Goal: Task Accomplishment & Management: Manage account settings

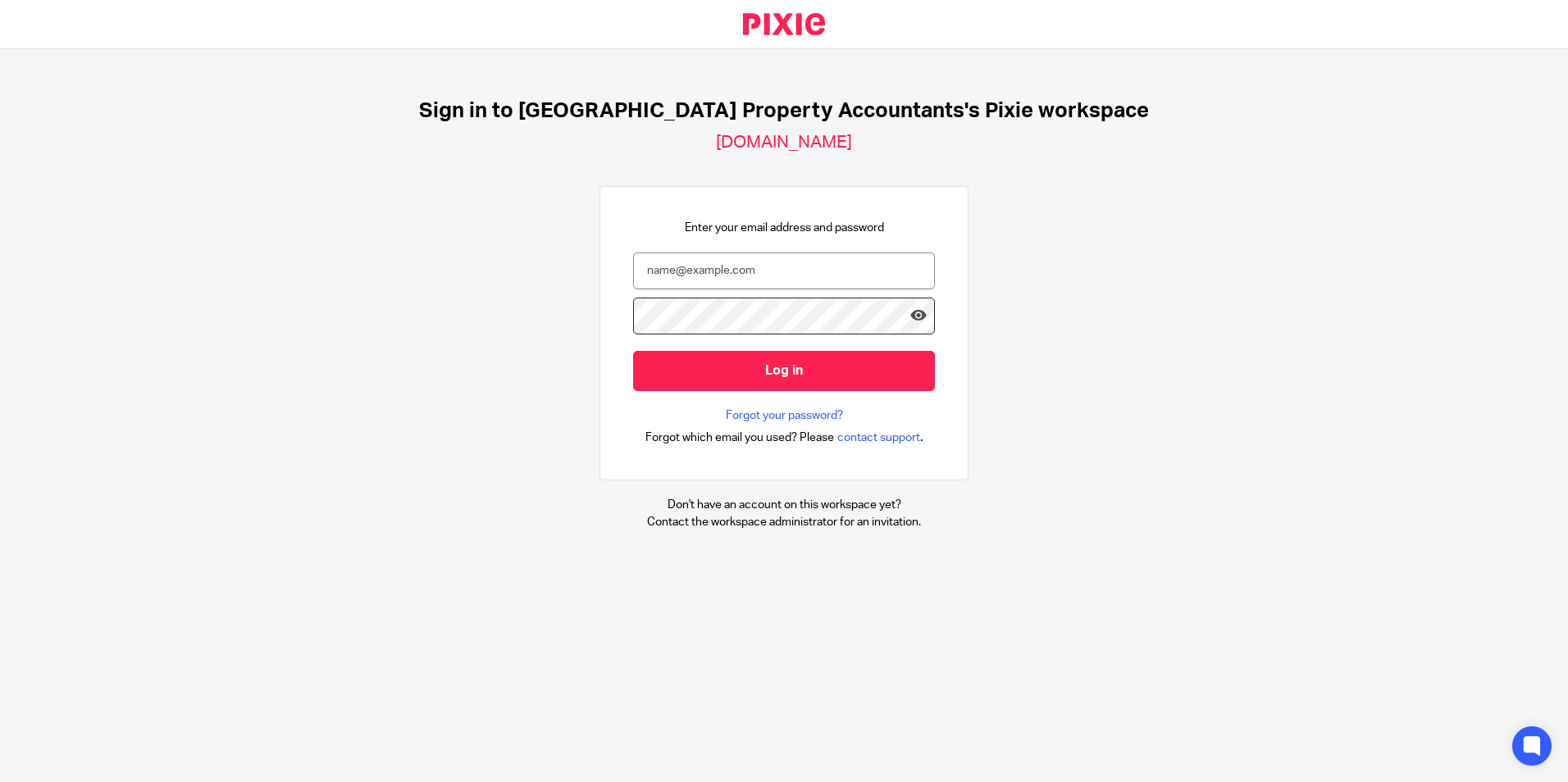
type input "barsha@ukpa.co.uk"
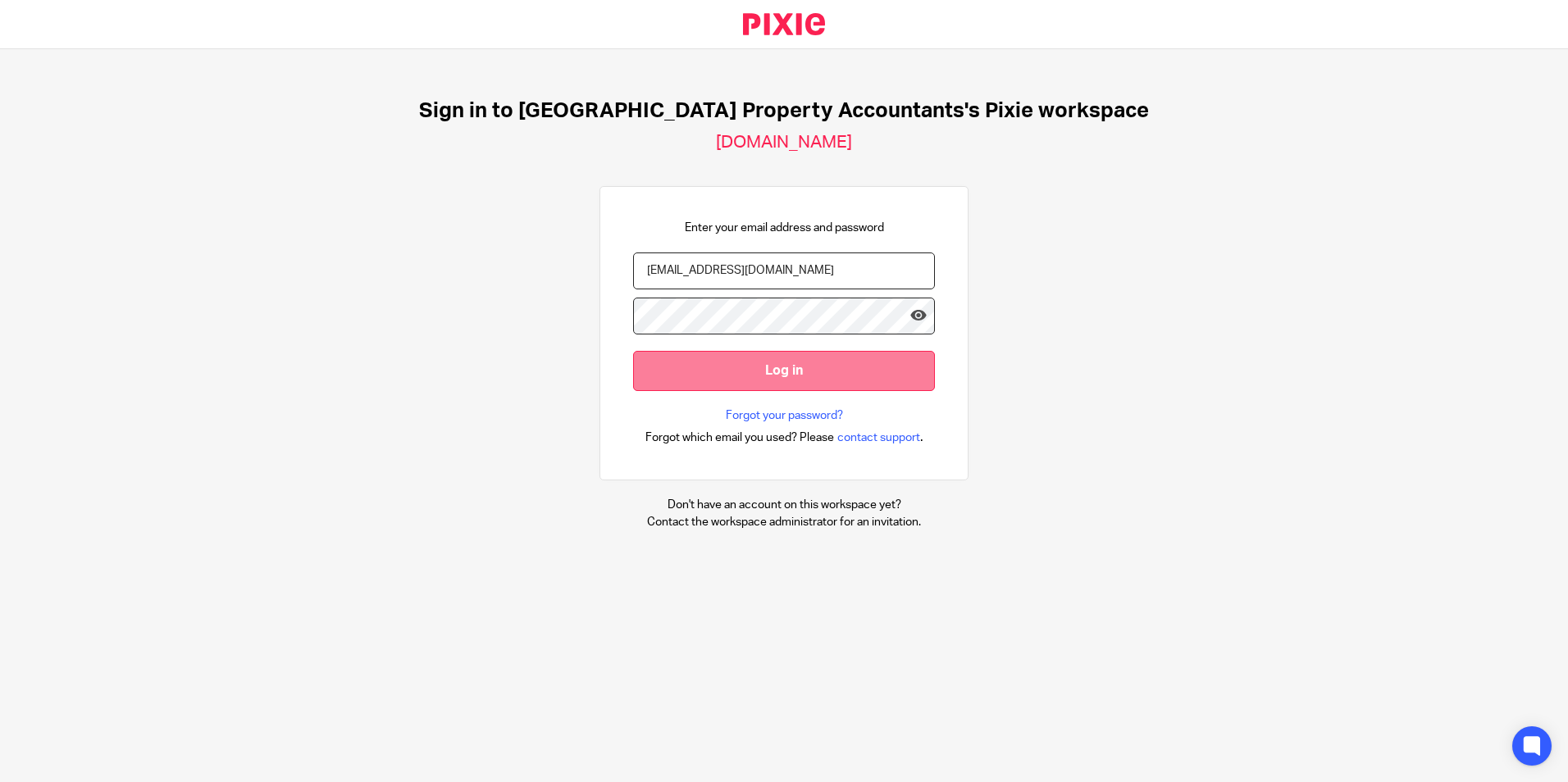
click at [768, 366] on input "Log in" at bounding box center [784, 371] width 302 height 41
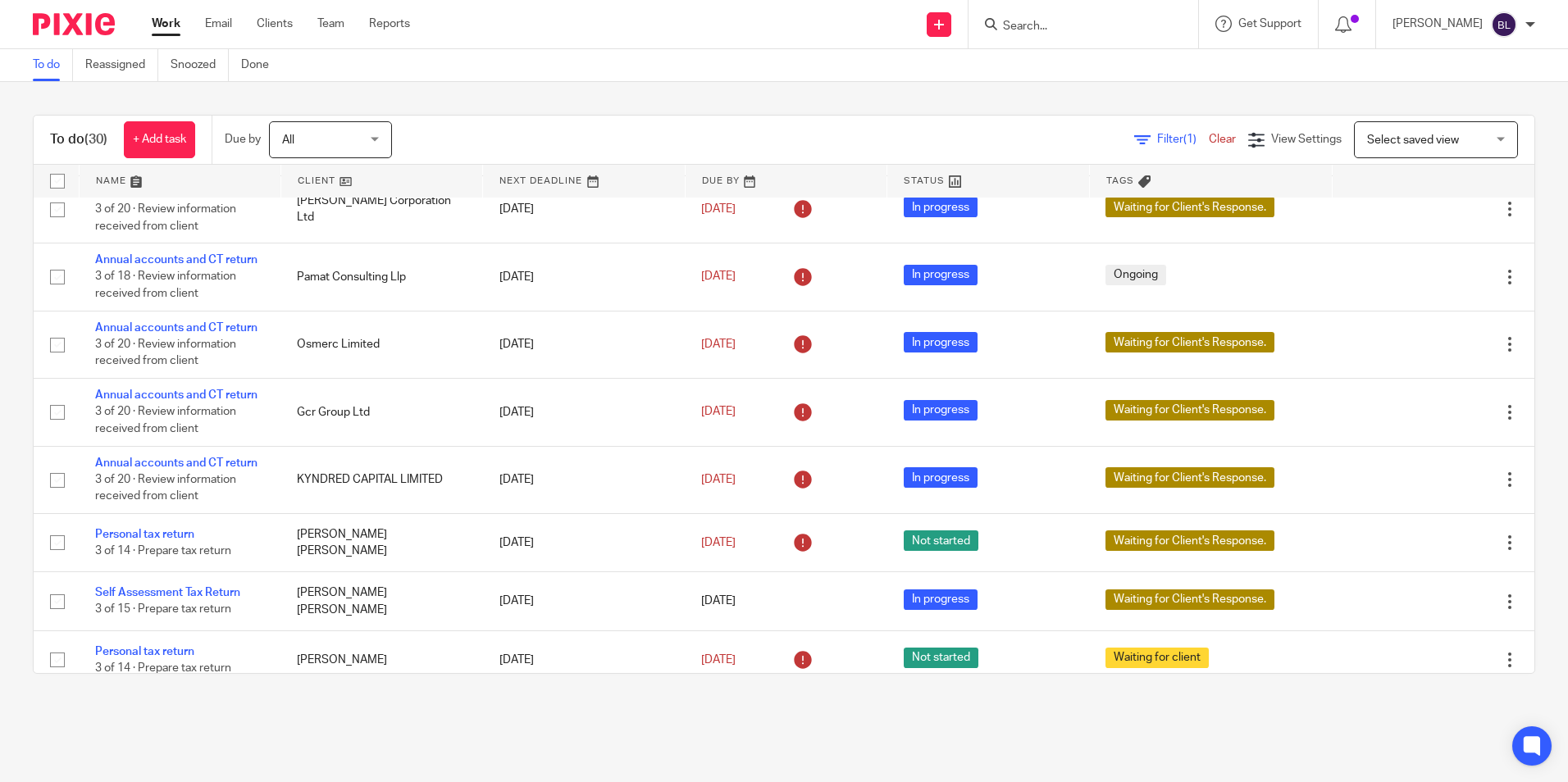
scroll to position [410, 0]
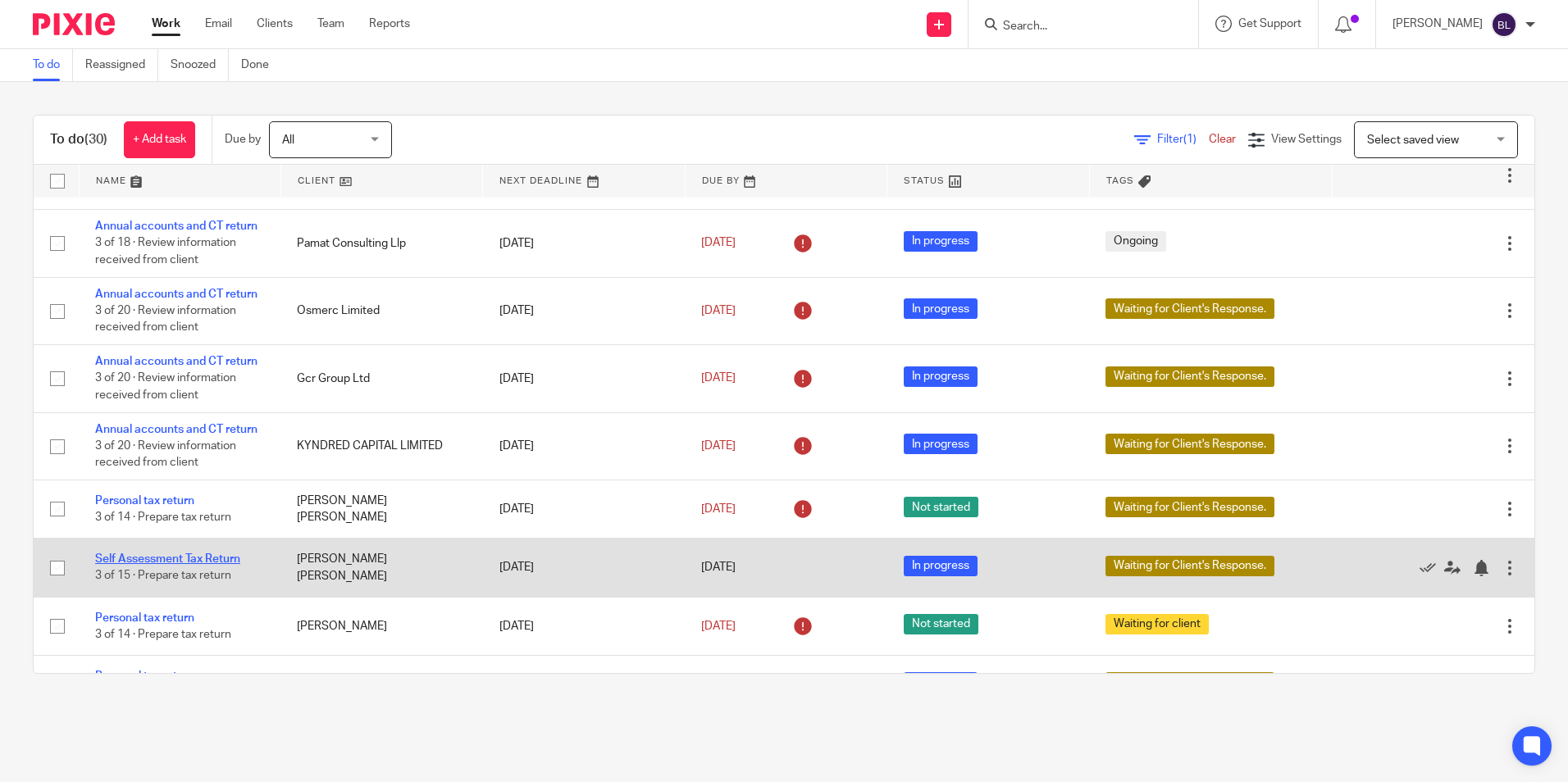
click at [115, 565] on link "Self Assessment Tax Return" at bounding box center [168, 560] width 145 height 12
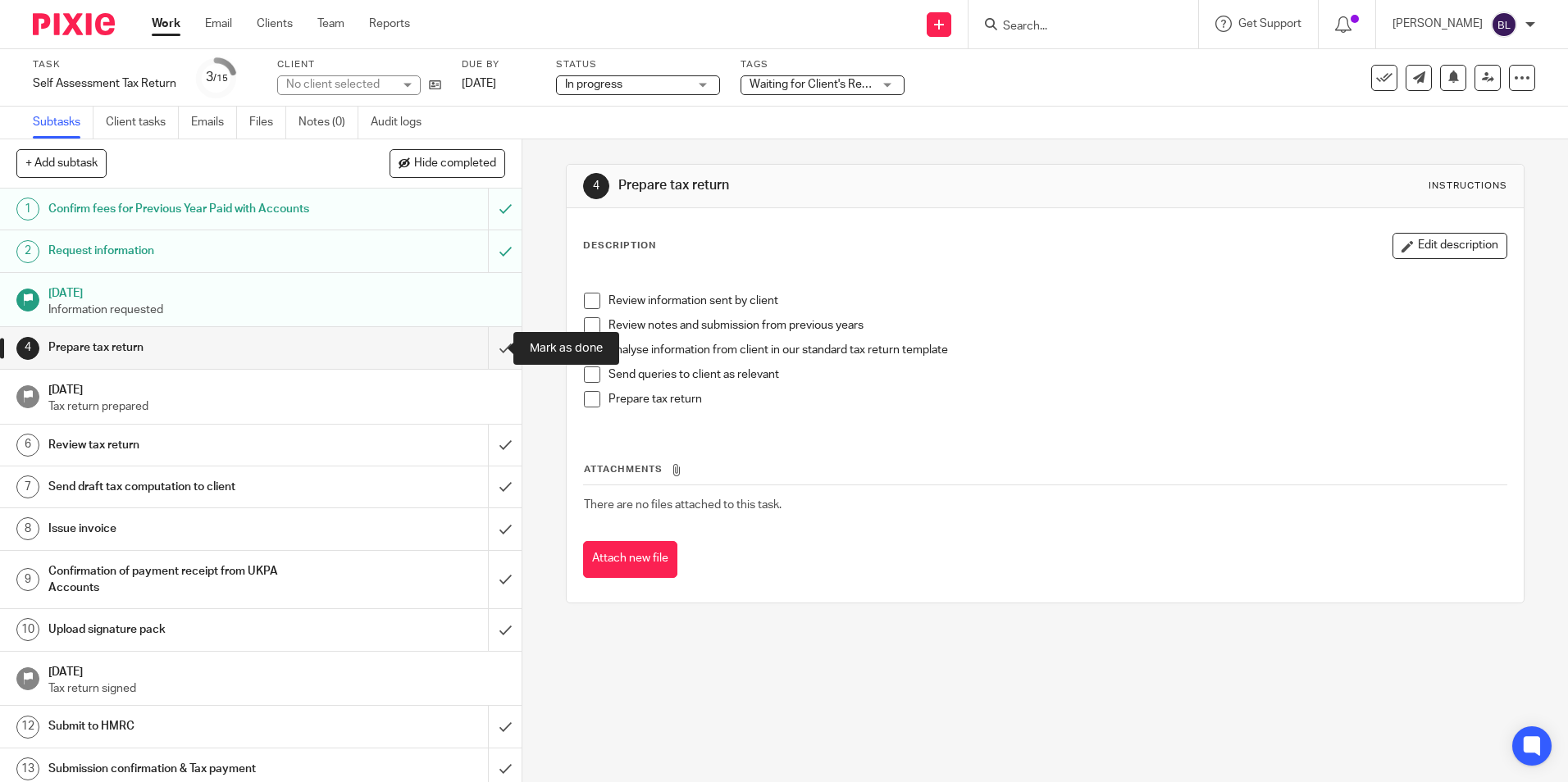
click at [493, 345] on input "submit" at bounding box center [260, 348] width 522 height 41
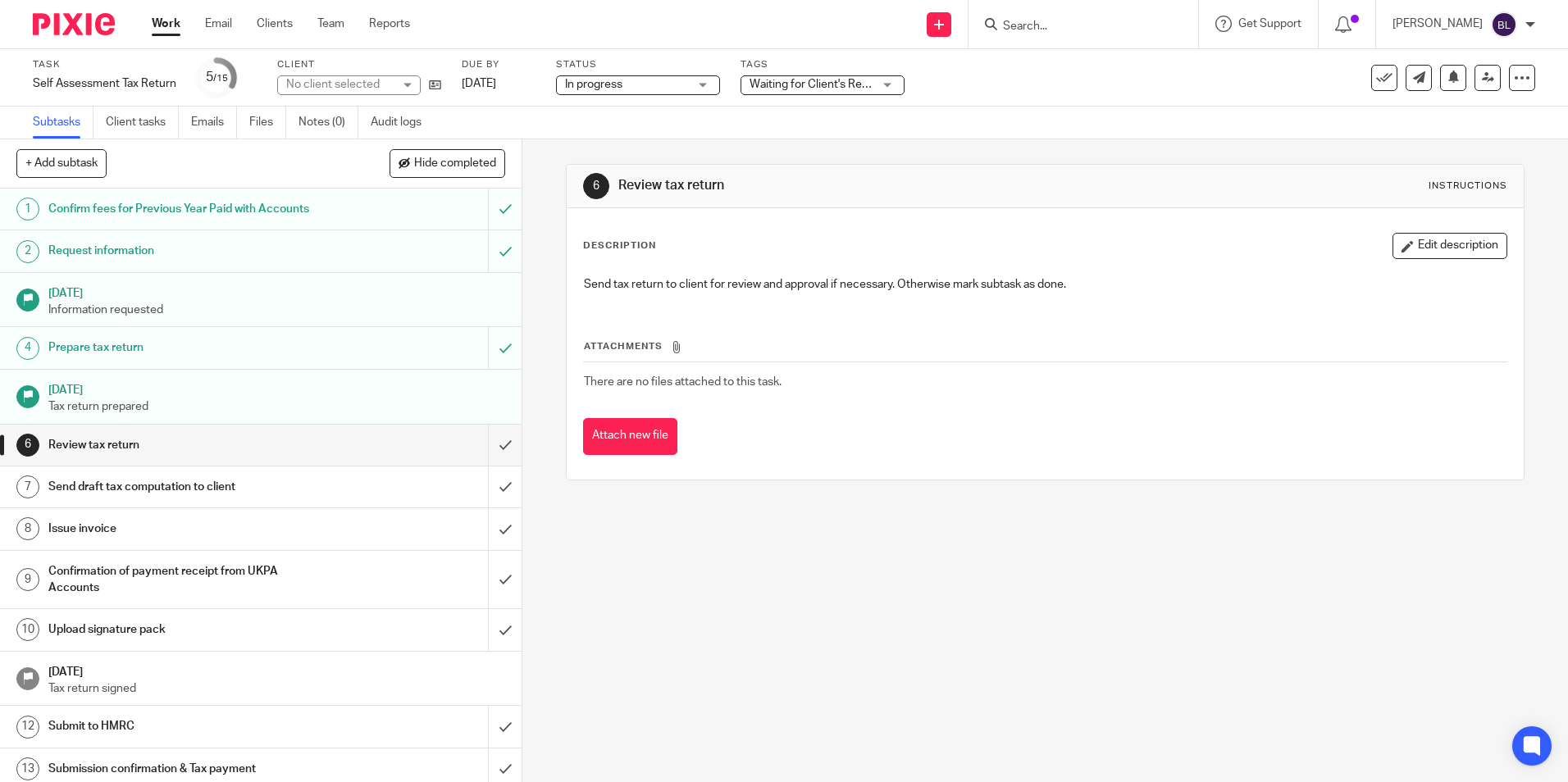
click at [307, 441] on h1 "Review tax return" at bounding box center [189, 446] width 282 height 25
click at [830, 83] on span "Waiting for Client's Response." at bounding box center [826, 84] width 153 height 12
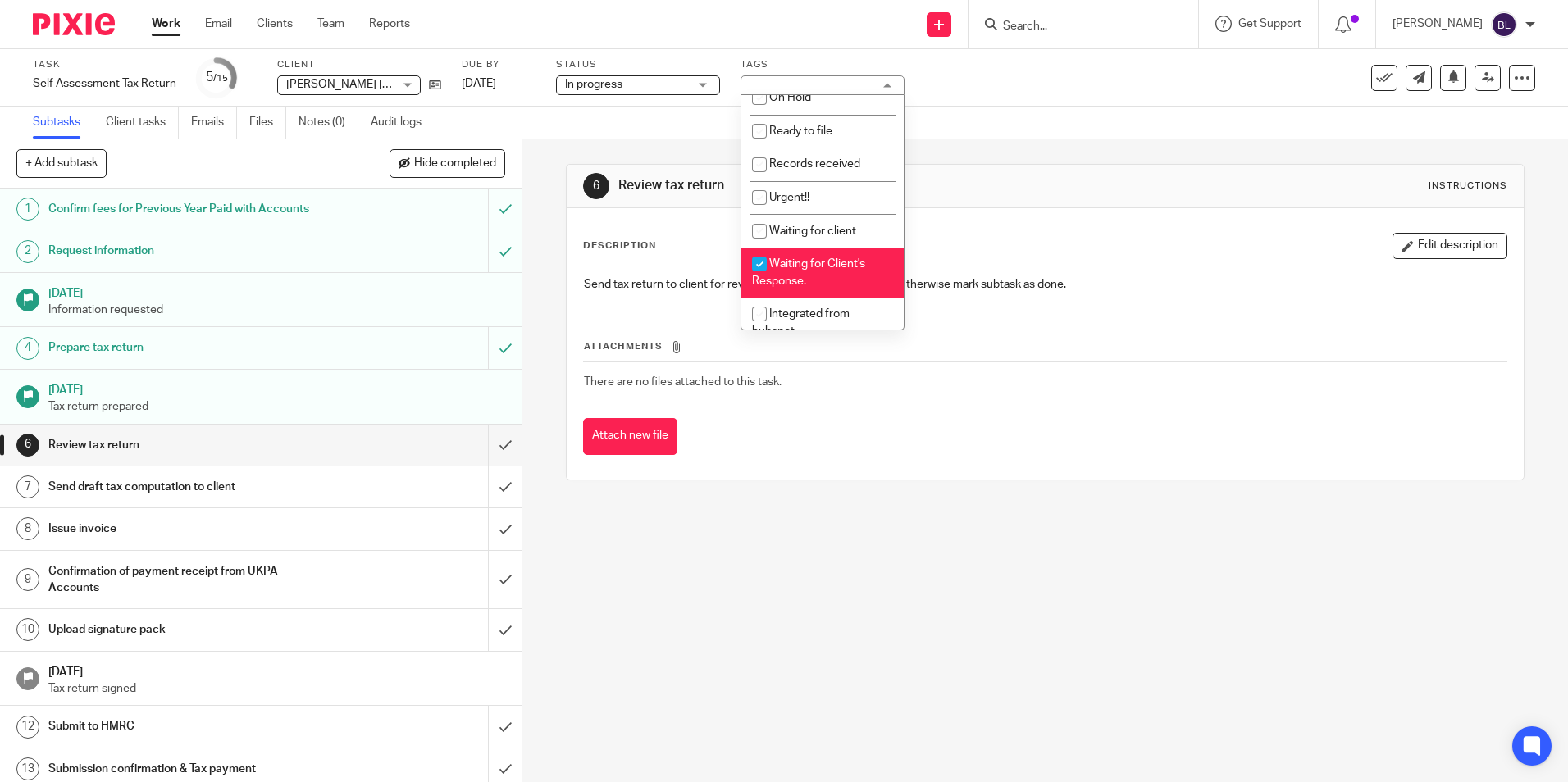
scroll to position [246, 0]
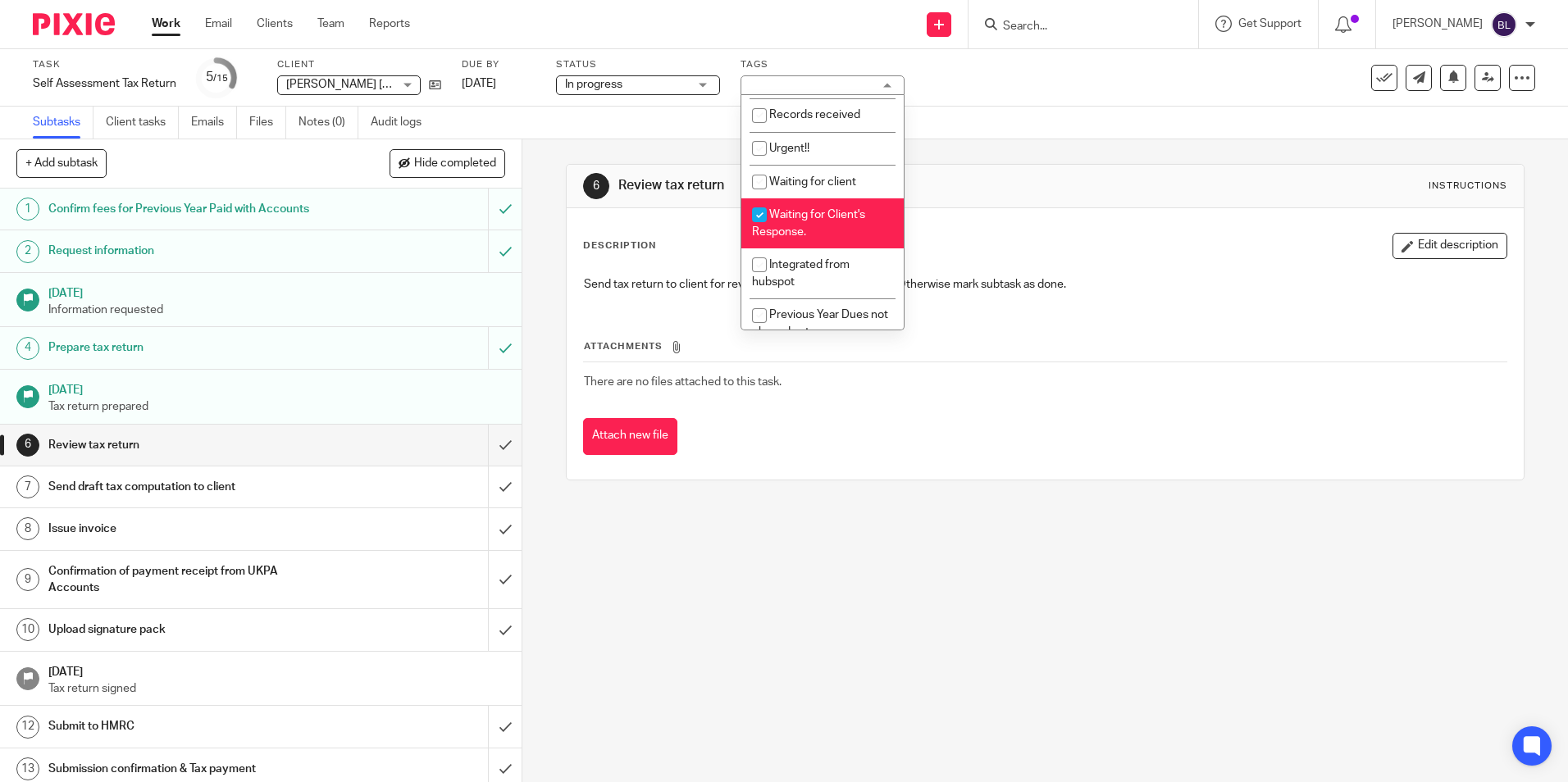
click at [765, 212] on input "checkbox" at bounding box center [760, 215] width 31 height 31
checkbox input "false"
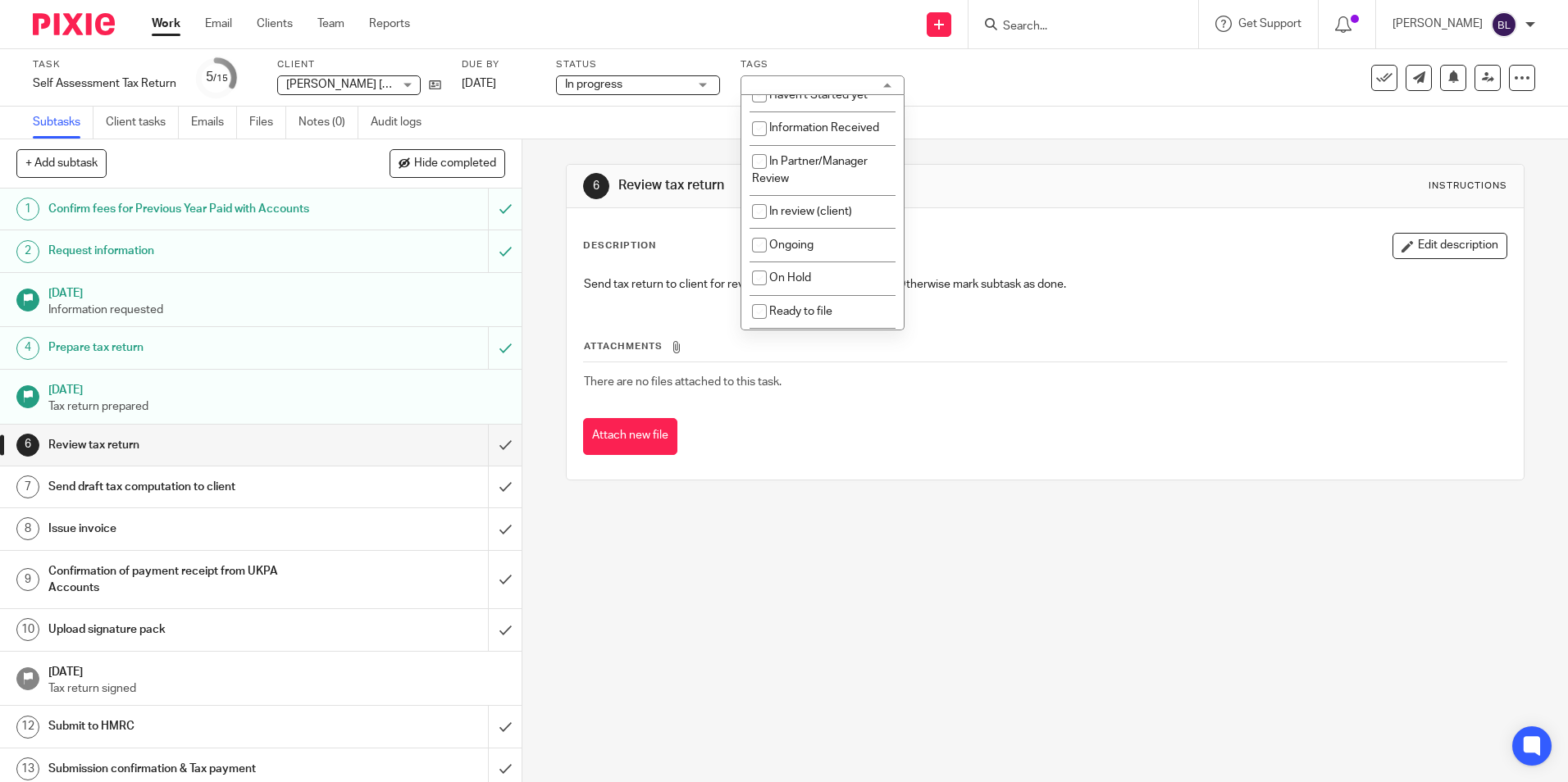
scroll to position [0, 0]
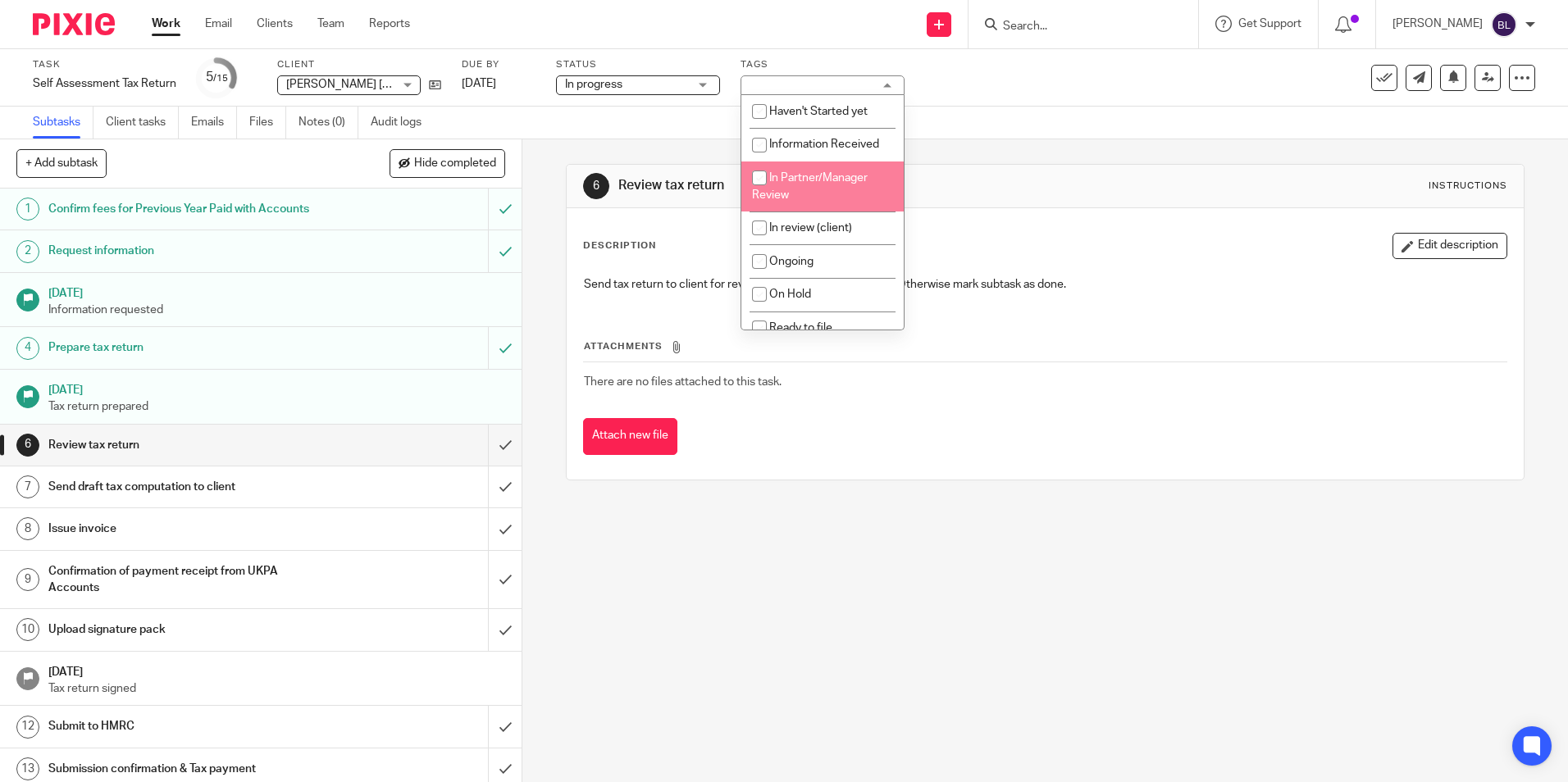
click at [768, 175] on input "checkbox" at bounding box center [760, 178] width 31 height 31
checkbox input "true"
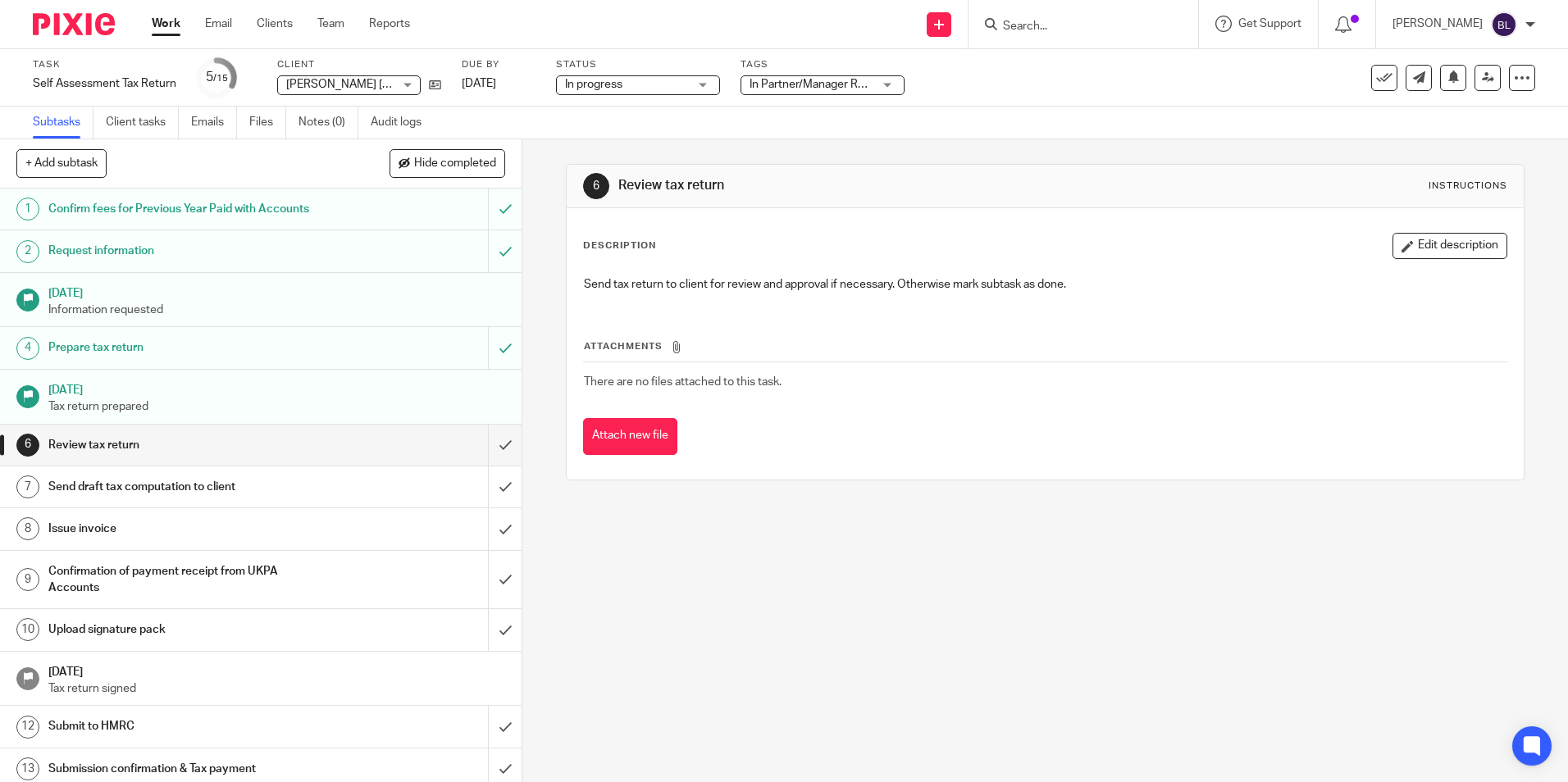
click at [858, 556] on div "6 Review tax return Instructions Description Edit description Send tax return t…" at bounding box center [1045, 461] width 1046 height 643
click at [1482, 72] on icon at bounding box center [1488, 77] width 12 height 12
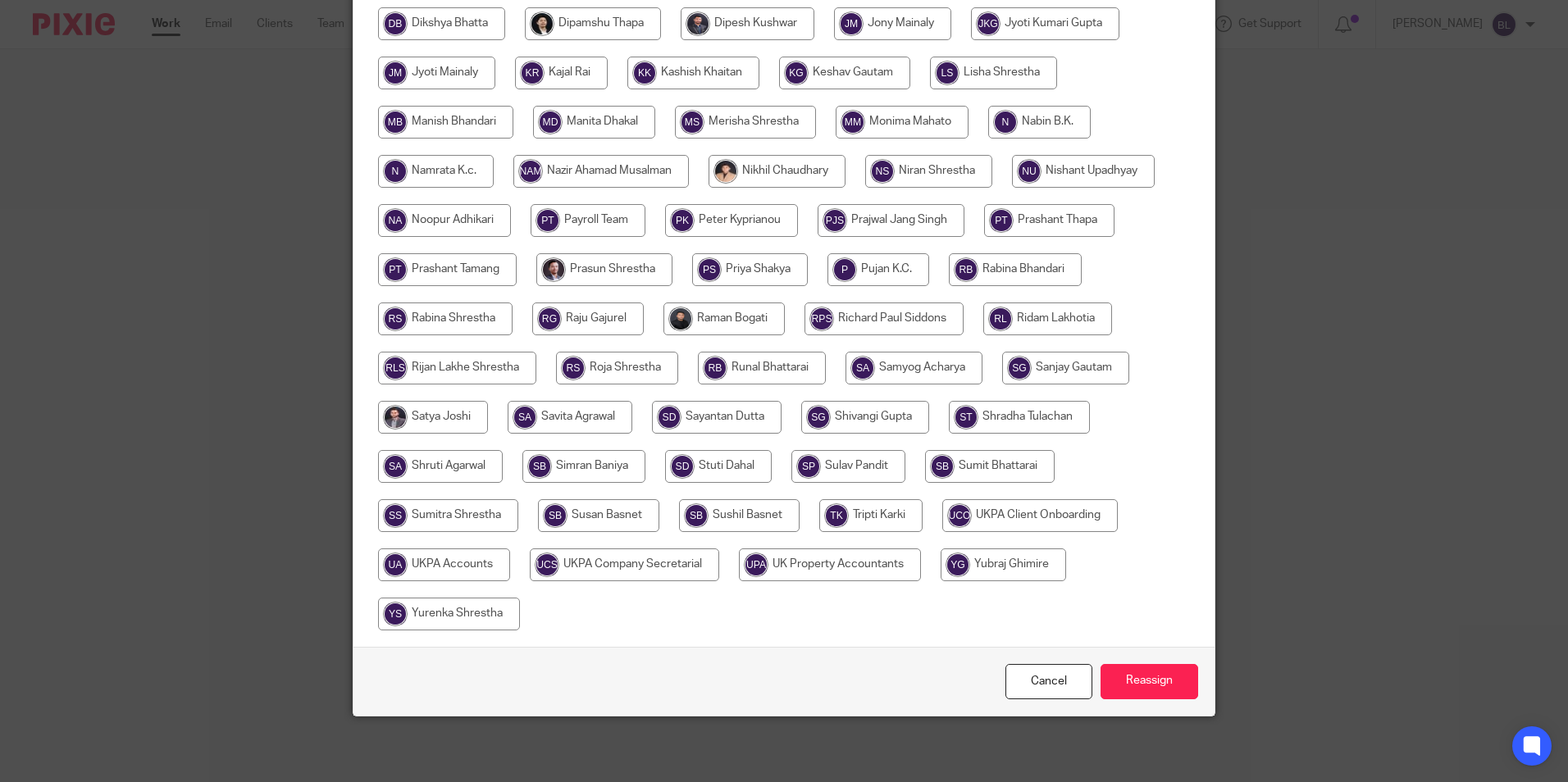
scroll to position [323, 0]
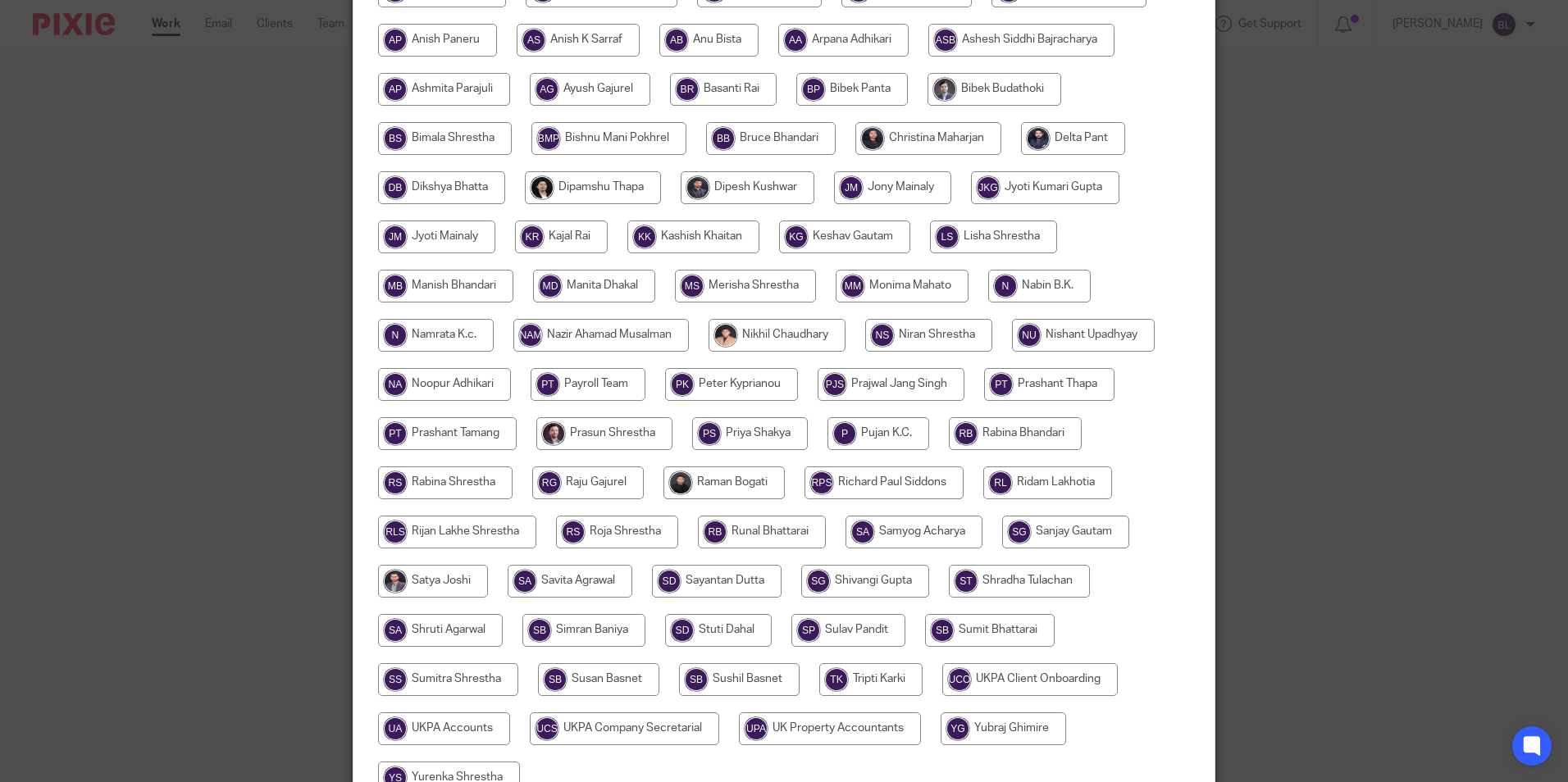
click at [899, 141] on input "radio" at bounding box center [928, 139] width 146 height 33
radio input "true"
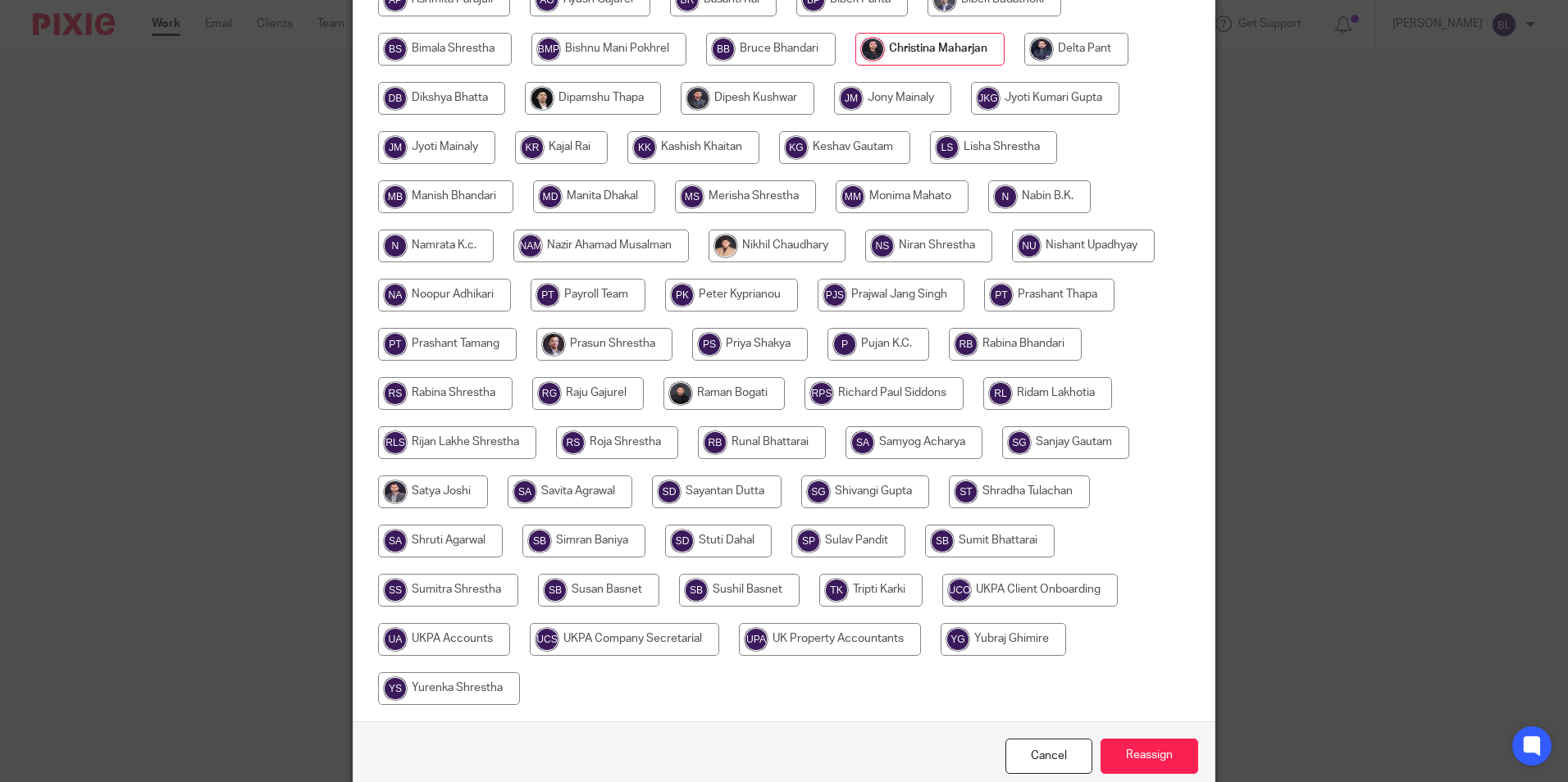
scroll to position [487, 0]
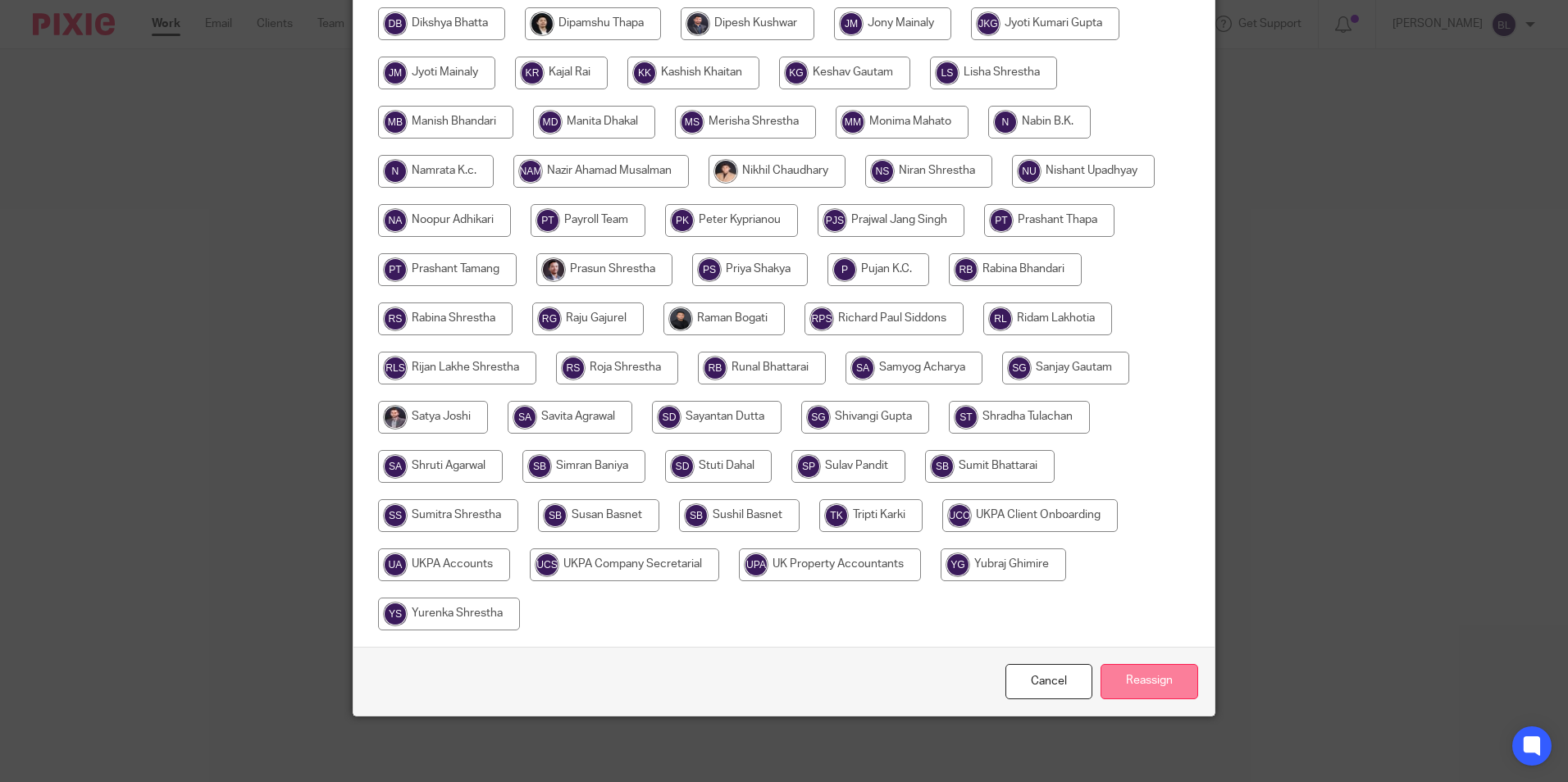
click at [1153, 680] on input "Reassign" at bounding box center [1149, 682] width 98 height 36
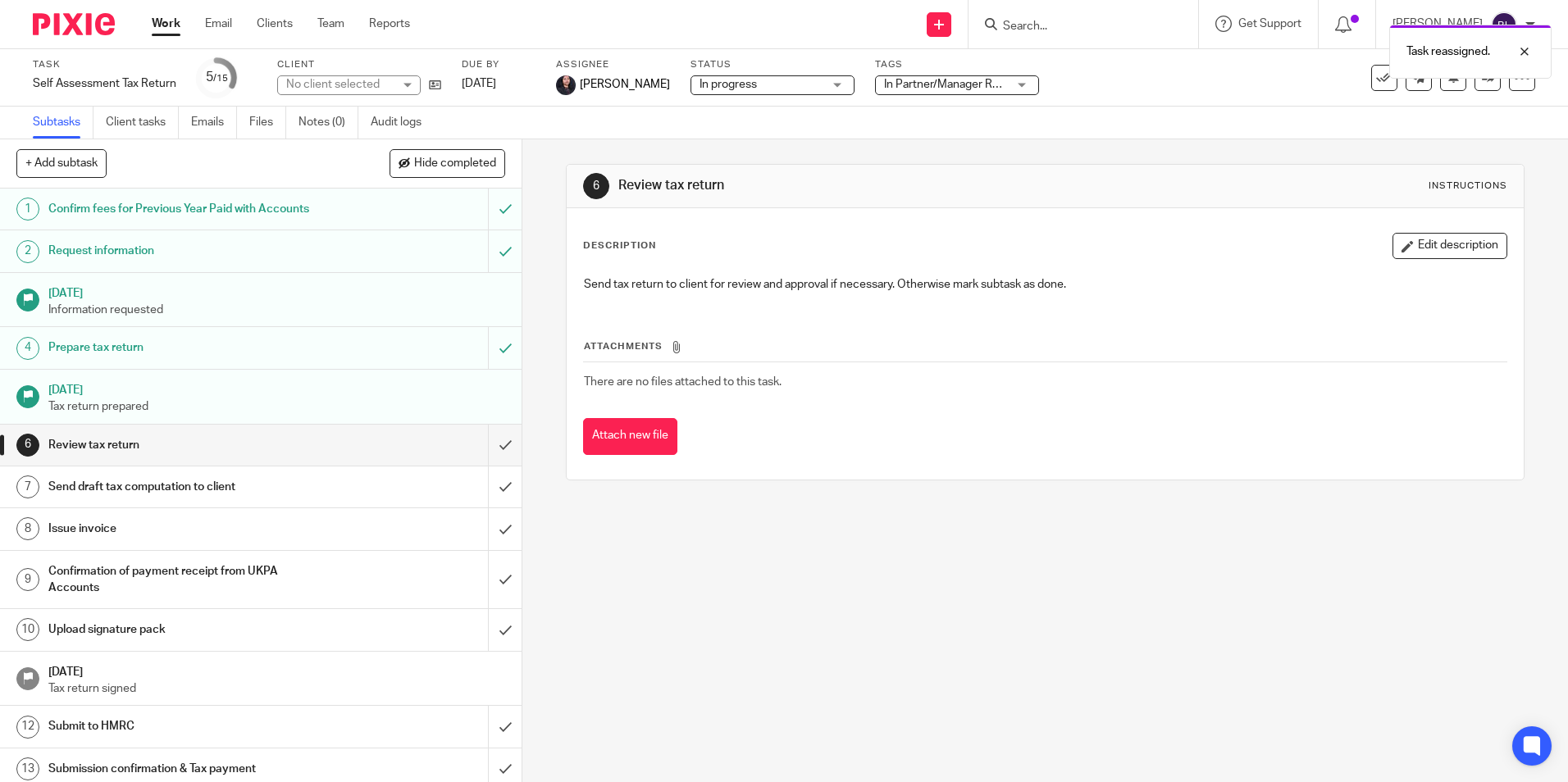
click at [60, 22] on img at bounding box center [74, 24] width 82 height 22
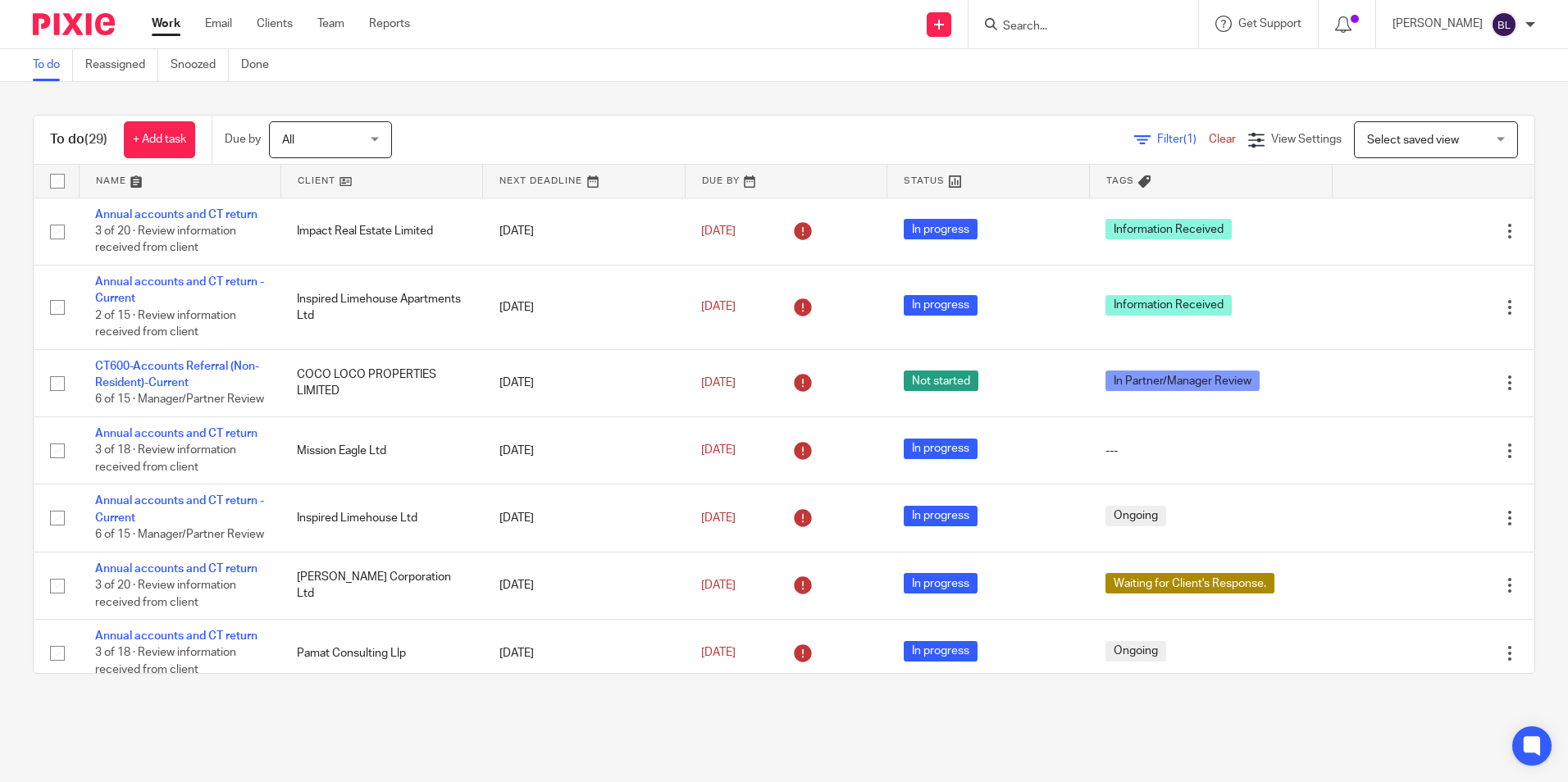
click at [1094, 15] on form at bounding box center [1088, 24] width 174 height 21
click at [1052, 34] on input "Search" at bounding box center [1075, 27] width 148 height 15
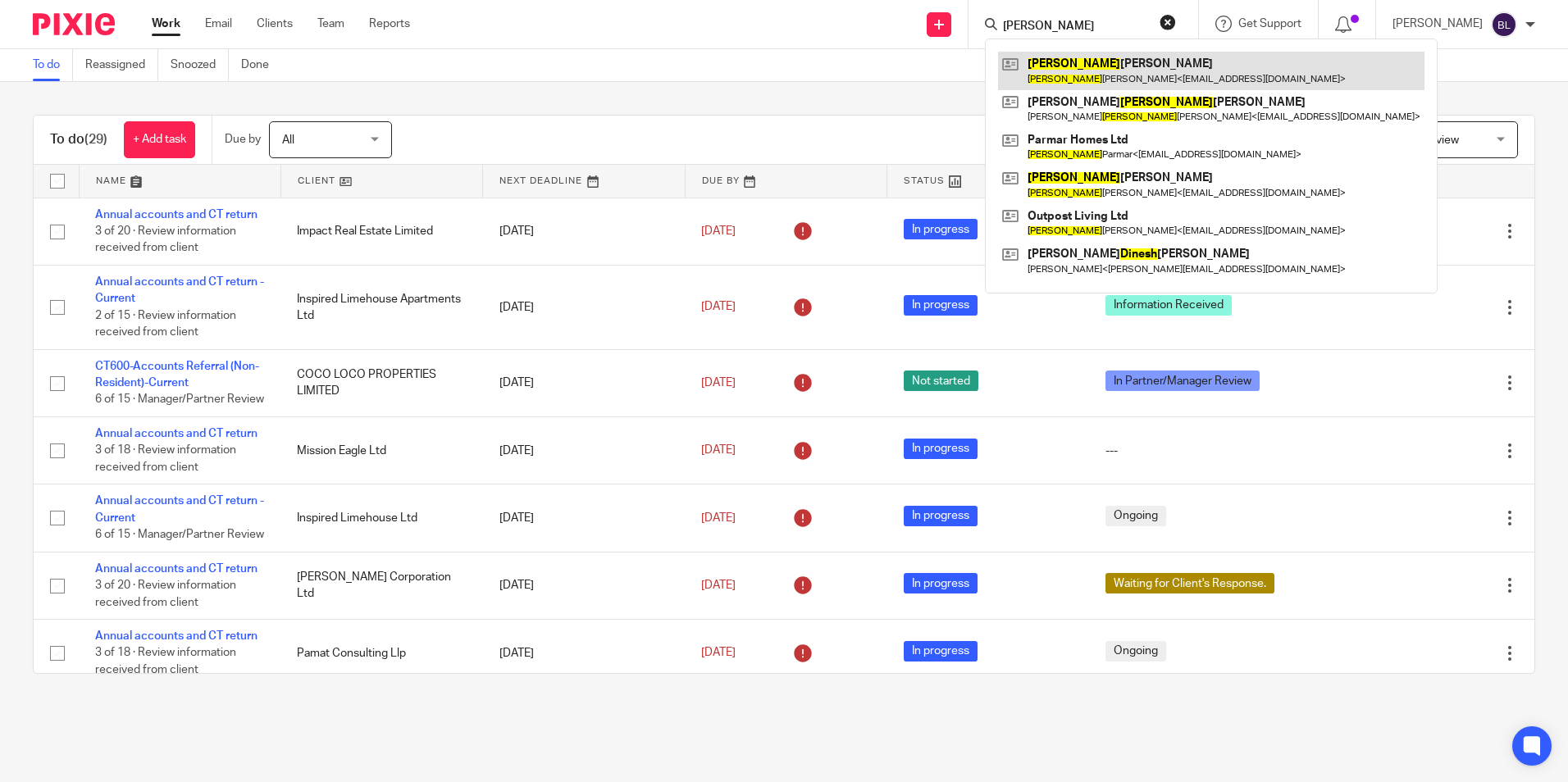
type input "minesh"
click at [1136, 60] on link at bounding box center [1211, 71] width 427 height 38
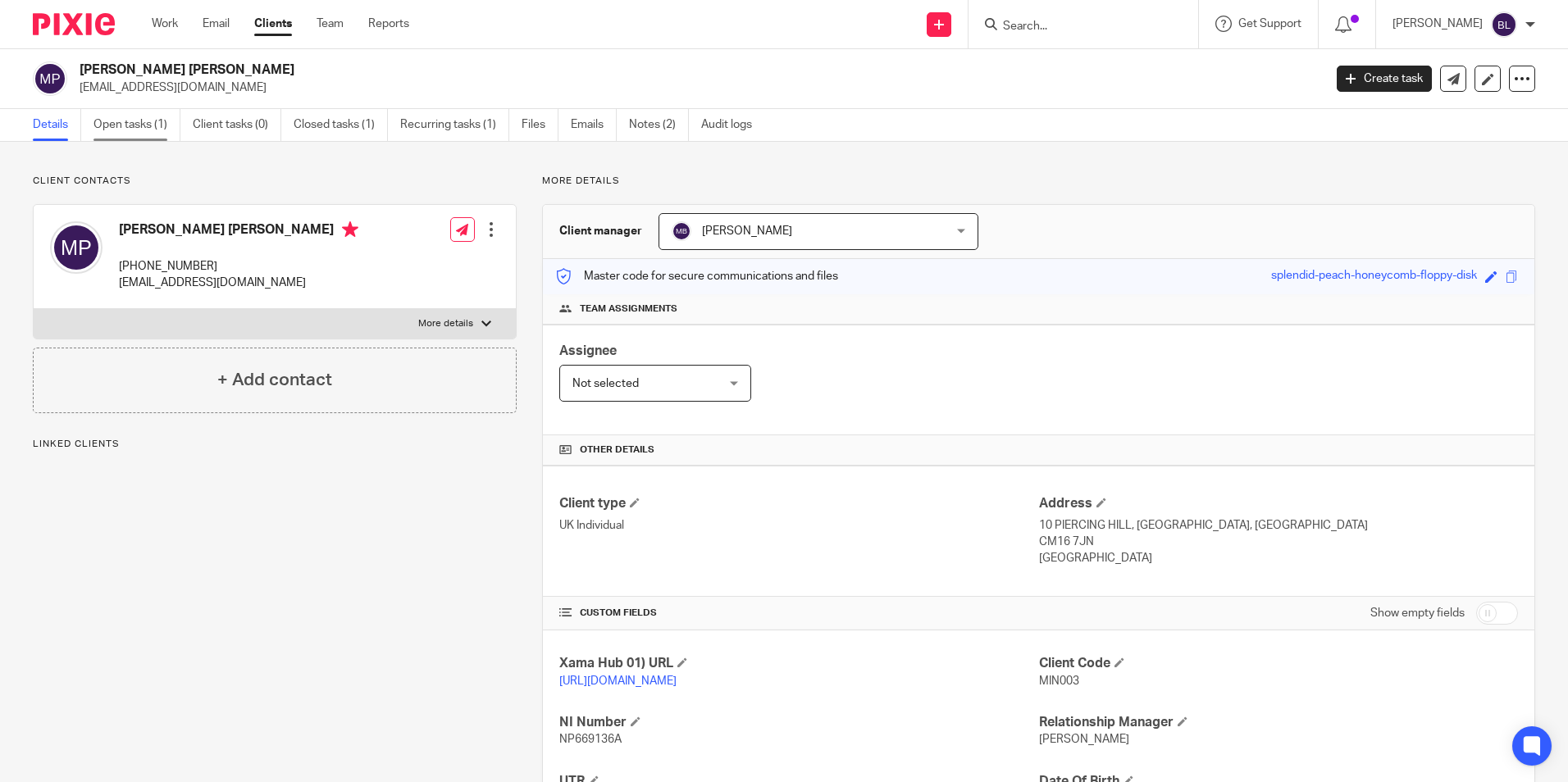
click at [158, 126] on link "Open tasks (1)" at bounding box center [136, 125] width 87 height 32
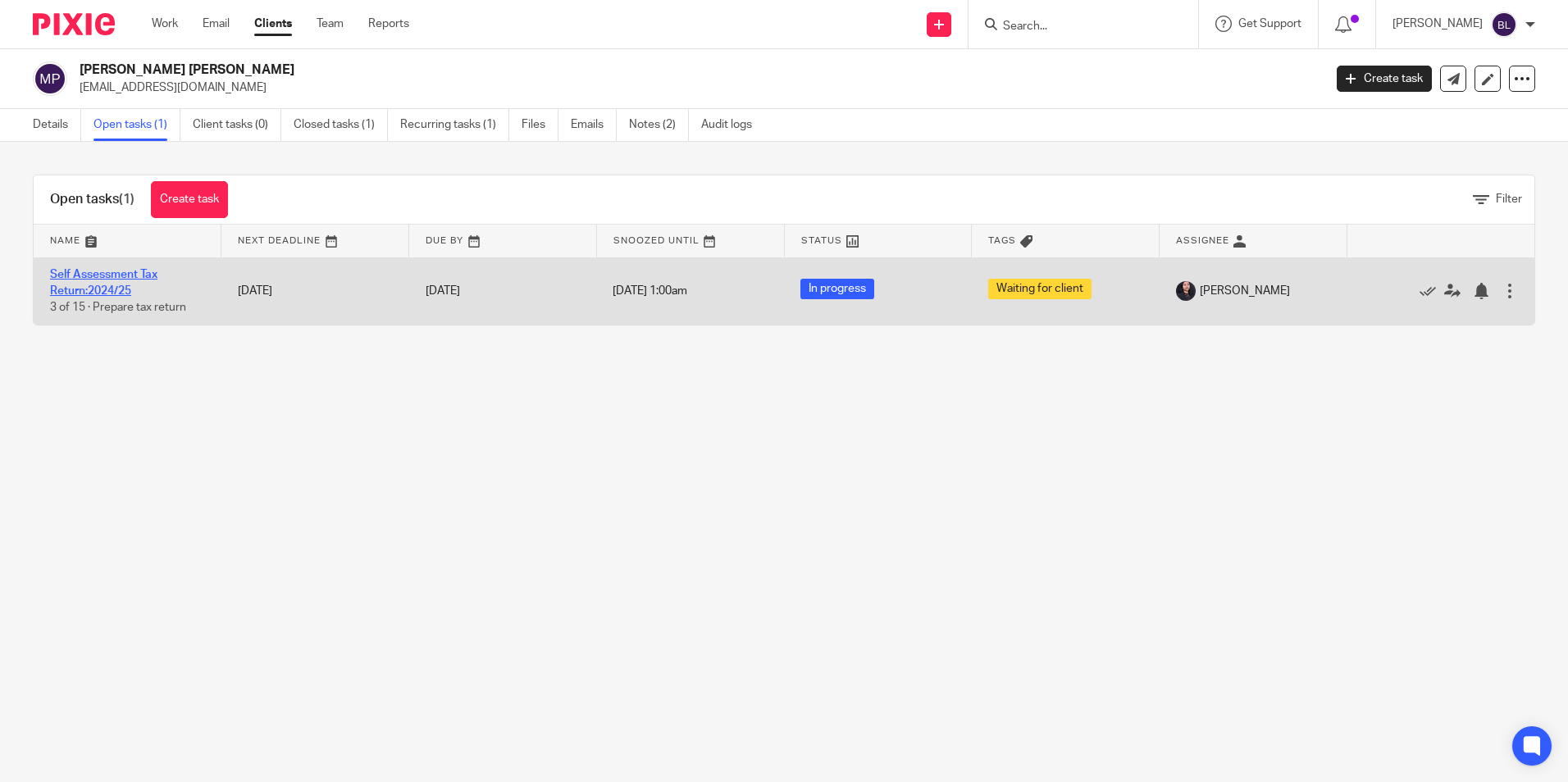
click at [117, 274] on link "Self Assessment Tax Return:2024/25" at bounding box center [104, 283] width 107 height 28
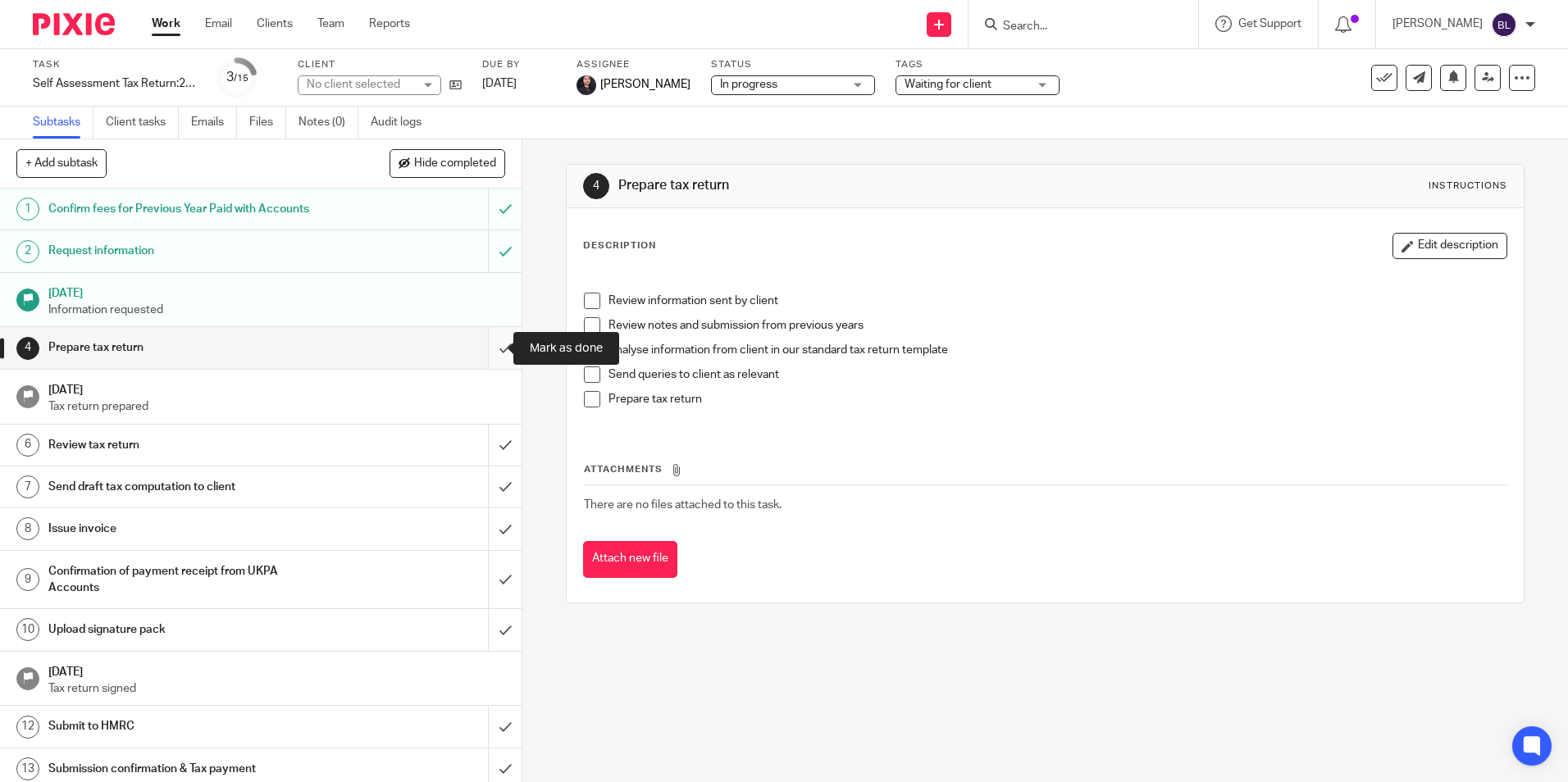
click at [485, 346] on input "submit" at bounding box center [260, 348] width 522 height 41
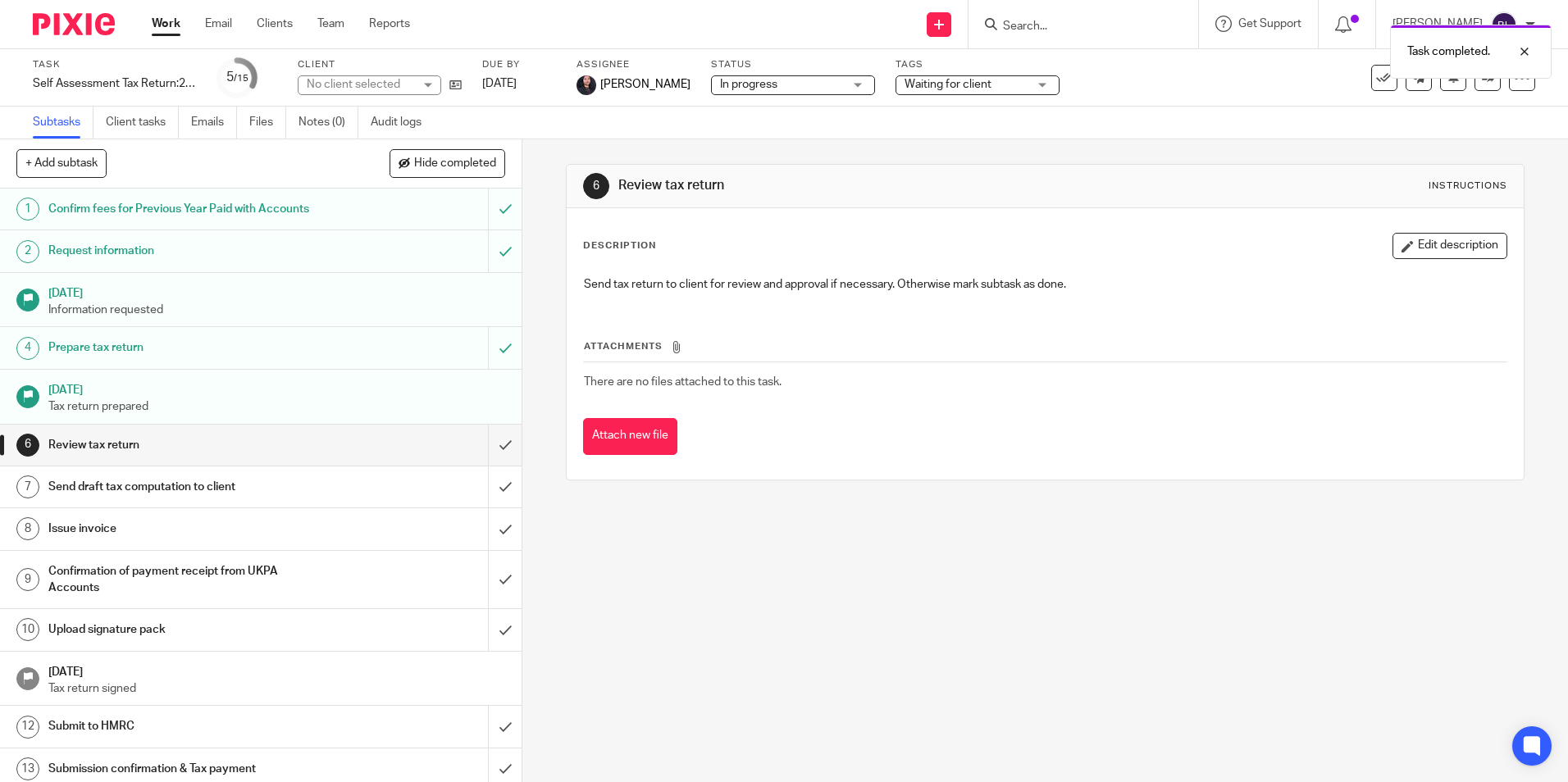
click at [284, 456] on h1 "Review tax return" at bounding box center [189, 446] width 282 height 25
click at [1475, 69] on link at bounding box center [1488, 78] width 26 height 26
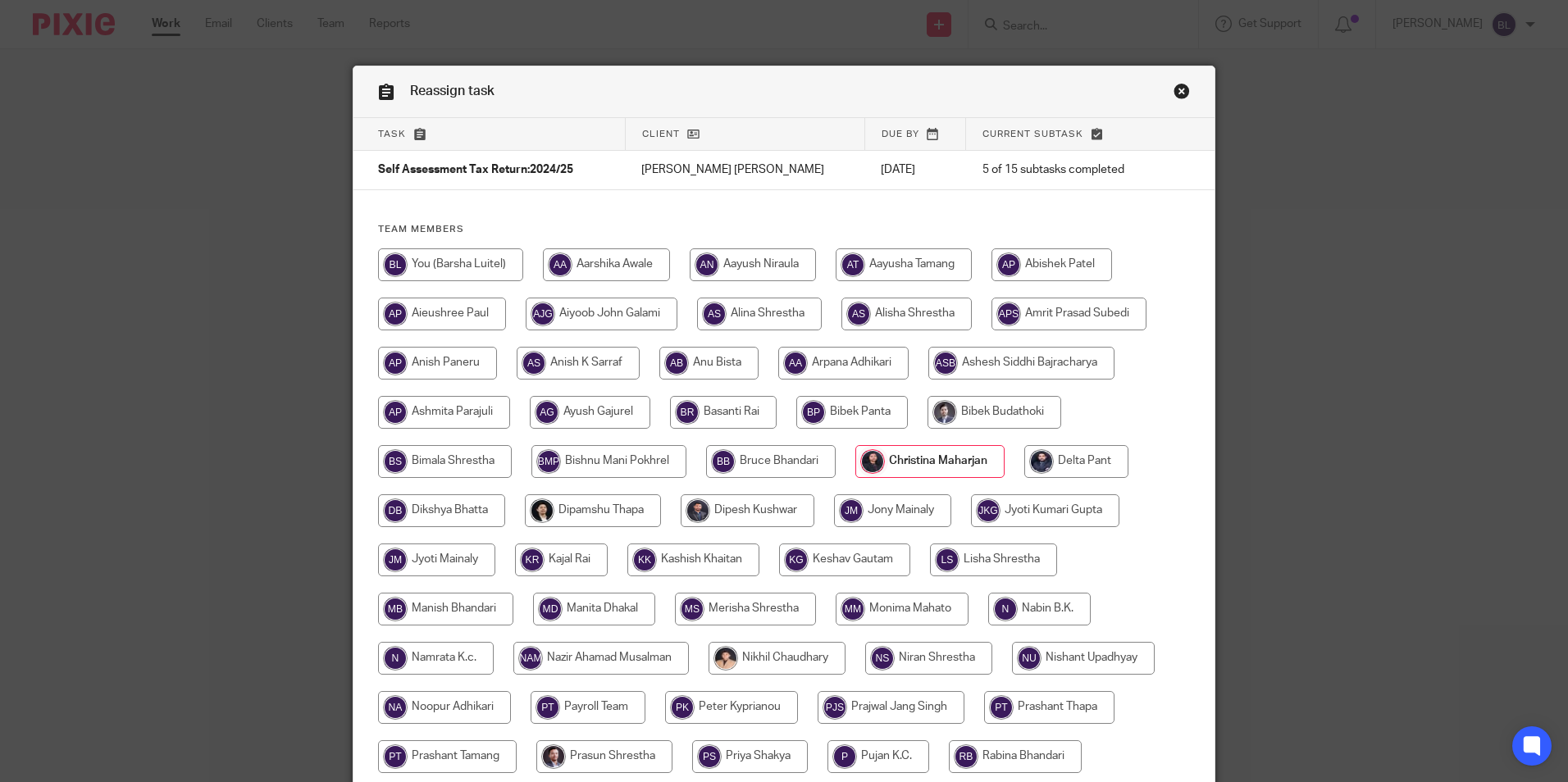
click at [913, 462] on input "radio" at bounding box center [930, 462] width 150 height 33
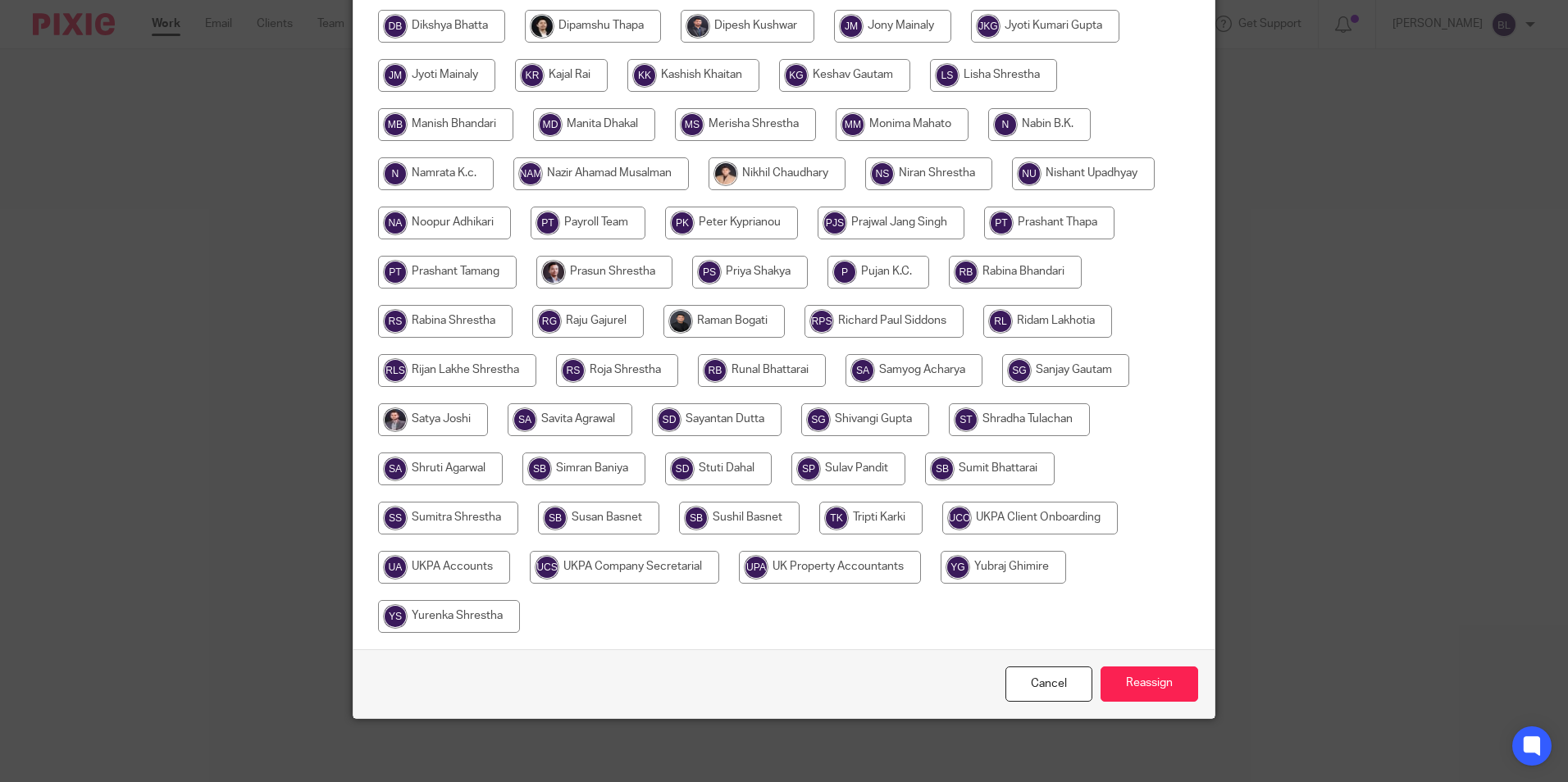
scroll to position [487, 0]
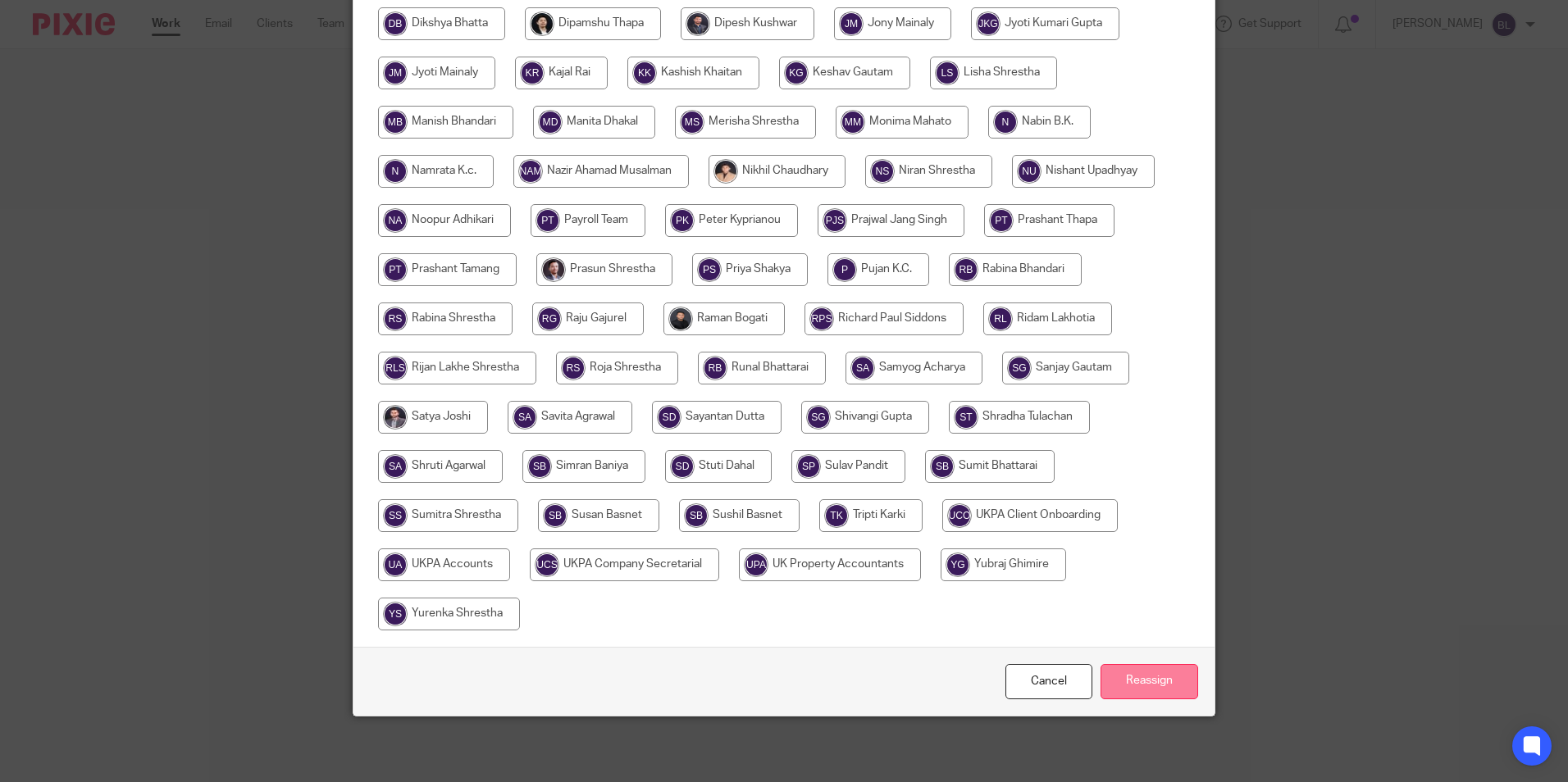
click at [1157, 680] on input "Reassign" at bounding box center [1149, 682] width 98 height 36
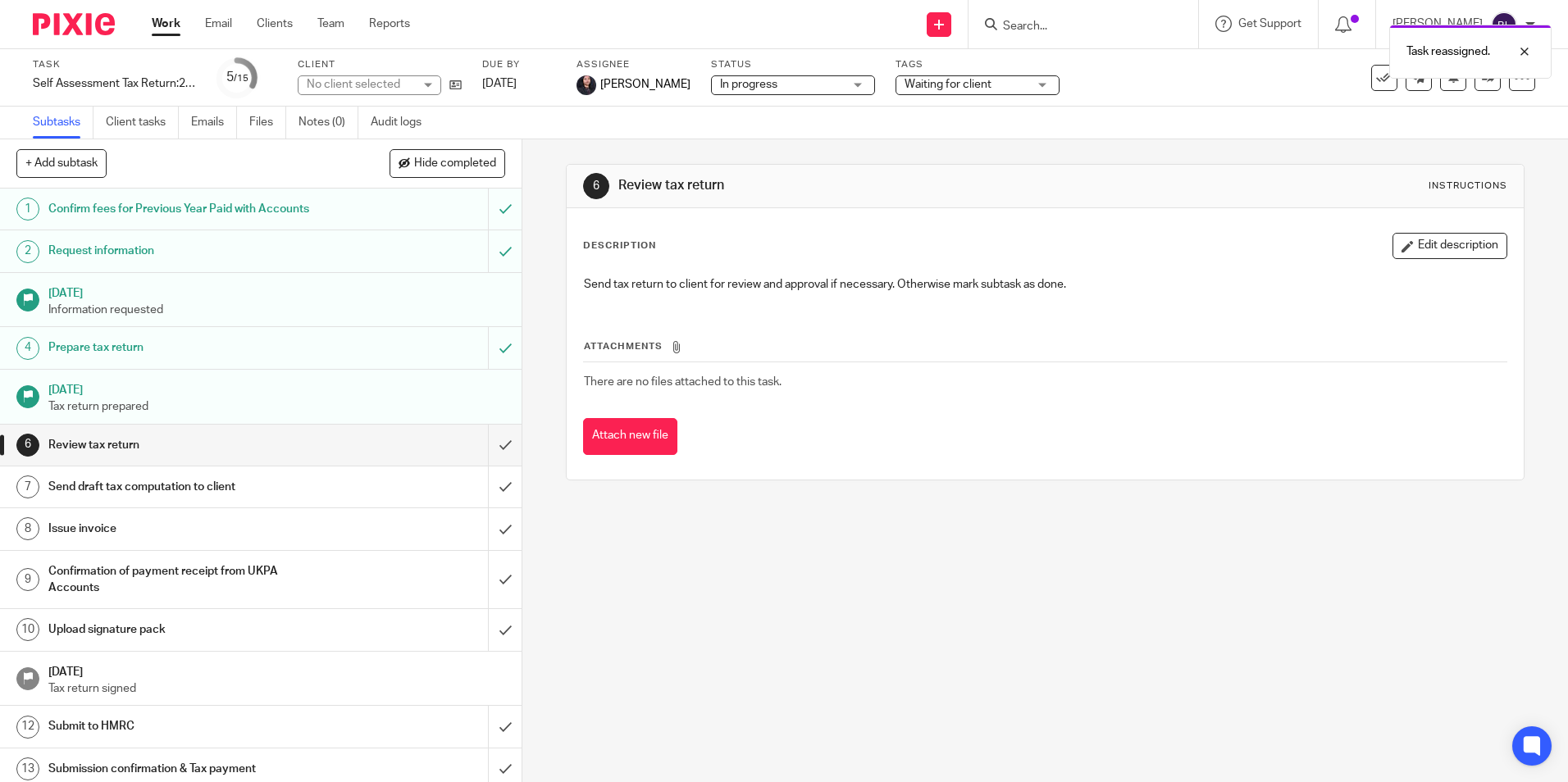
click at [92, 31] on img at bounding box center [74, 24] width 82 height 22
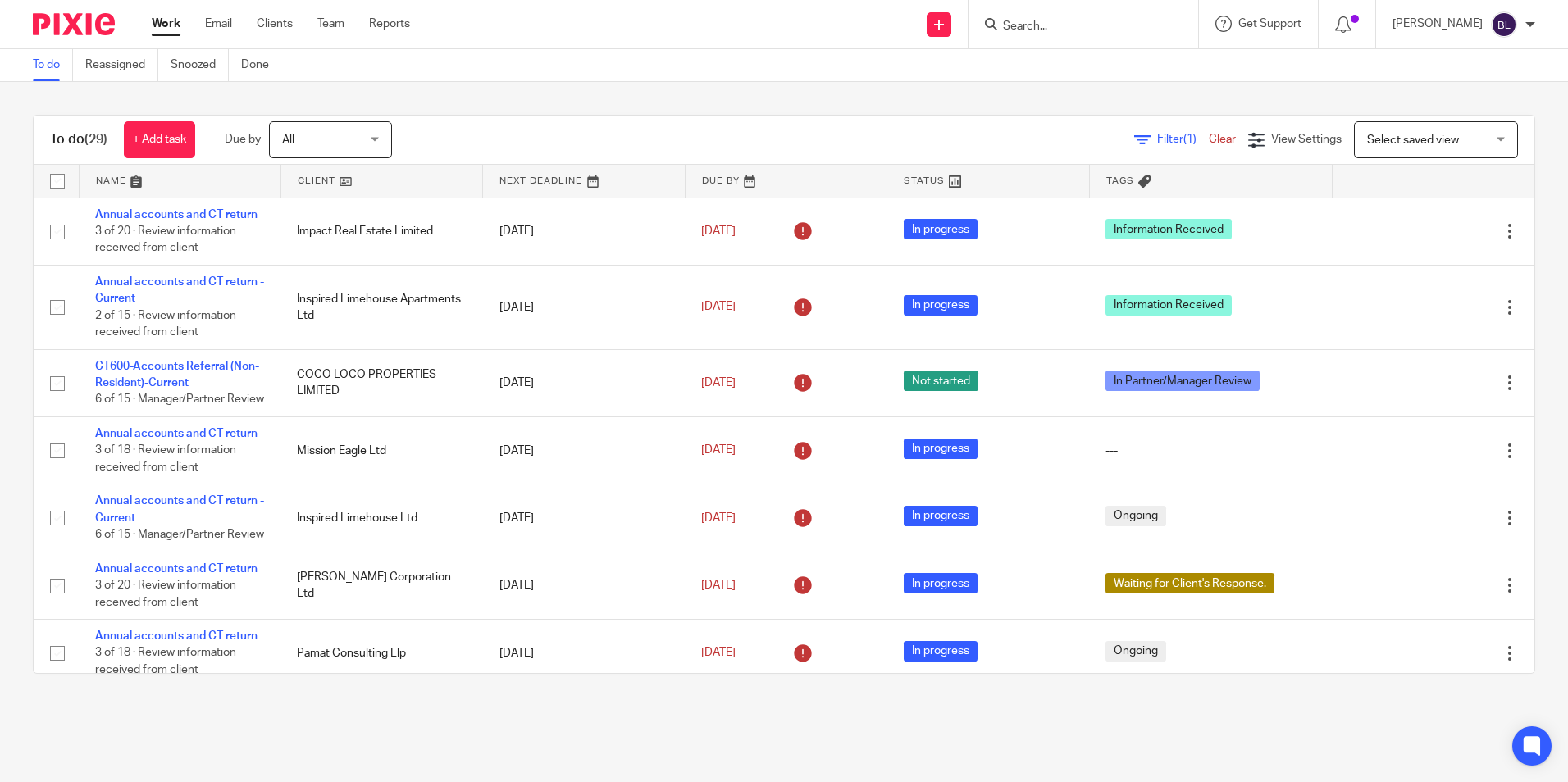
click at [1095, 30] on input "Search" at bounding box center [1075, 27] width 148 height 15
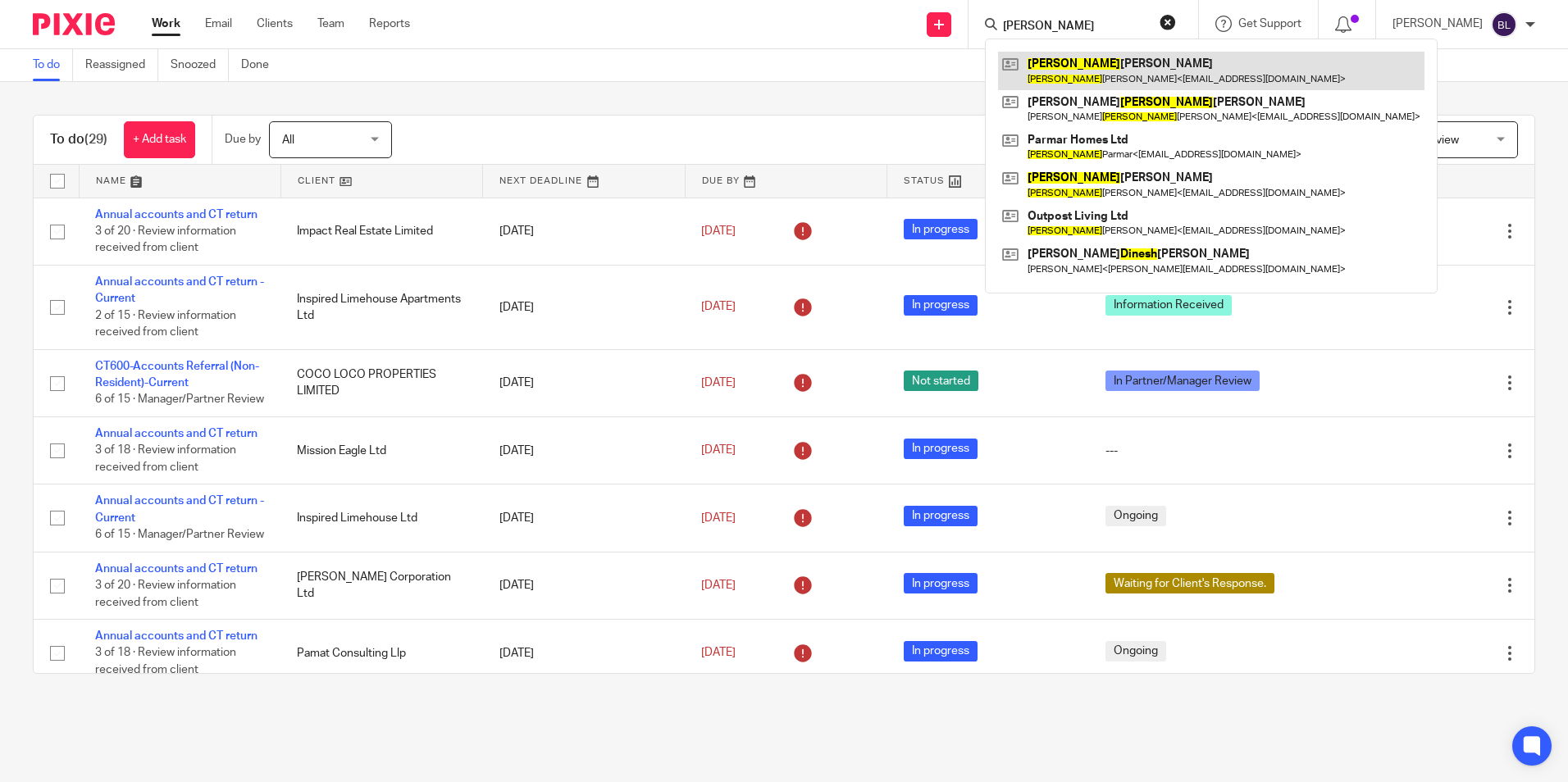
type input "minesh"
click at [1108, 60] on link at bounding box center [1211, 71] width 427 height 38
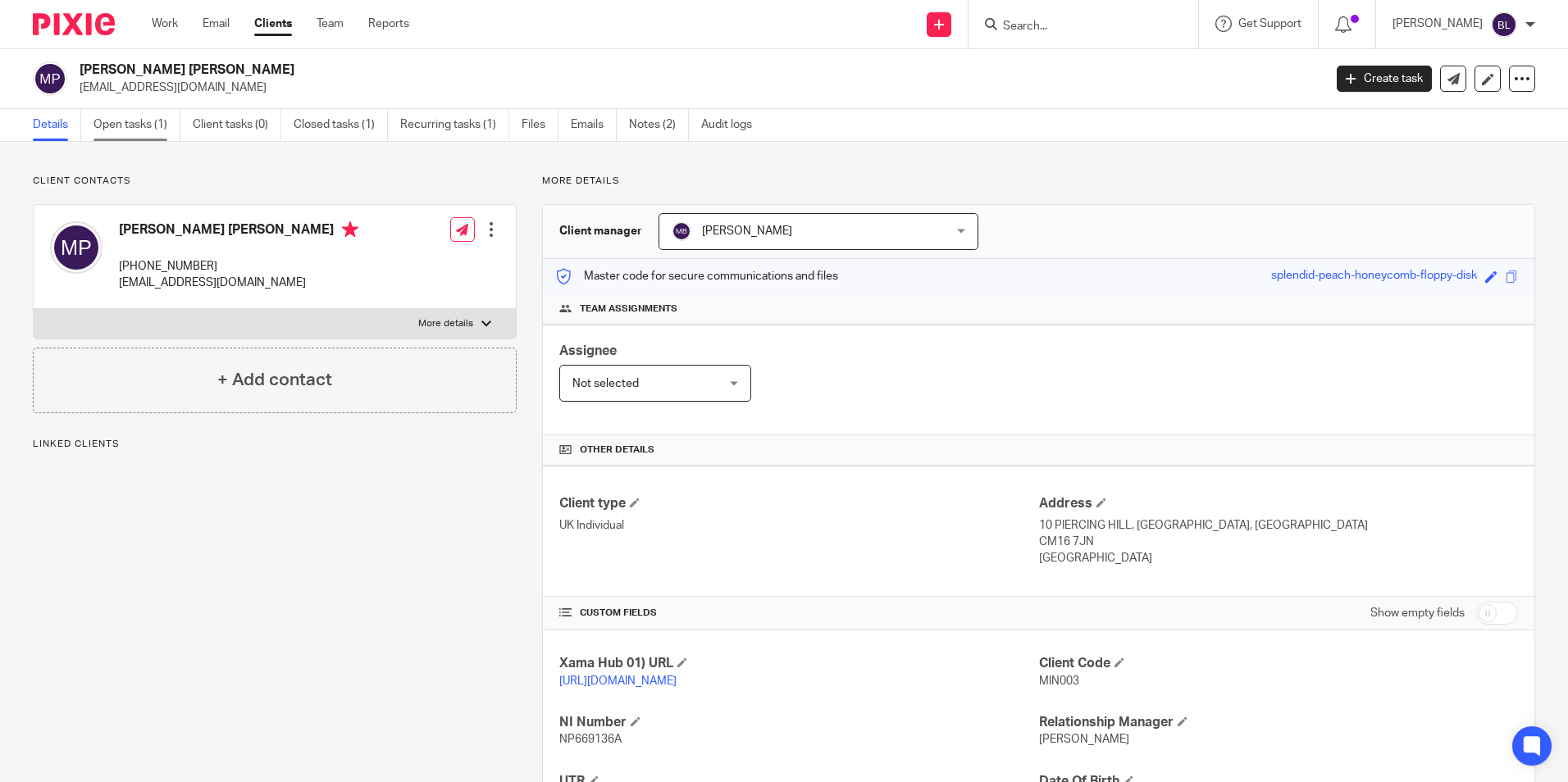
click at [135, 125] on link "Open tasks (1)" at bounding box center [136, 125] width 87 height 32
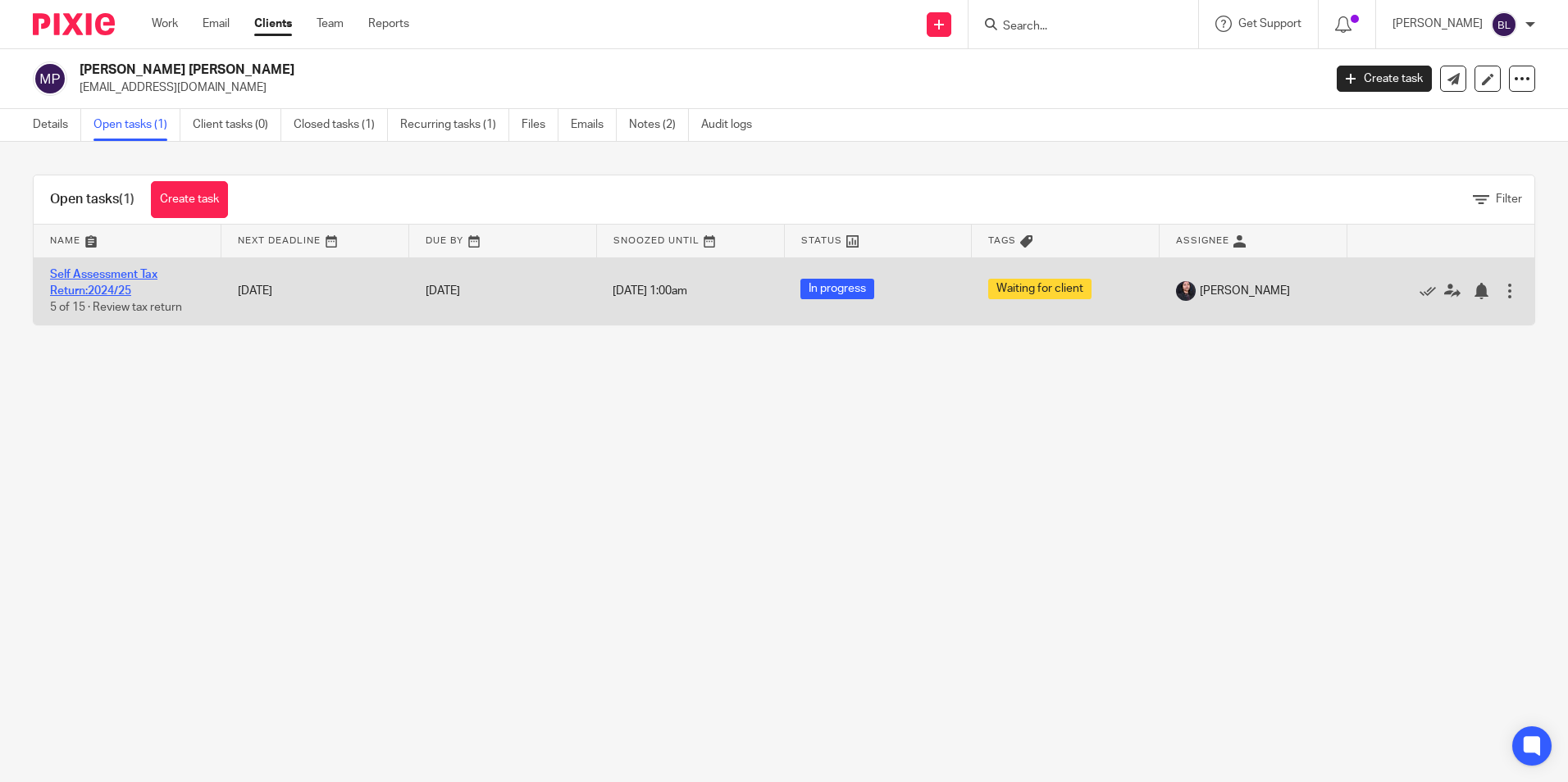
click at [115, 276] on link "Self Assessment Tax Return:2024/25" at bounding box center [104, 283] width 107 height 28
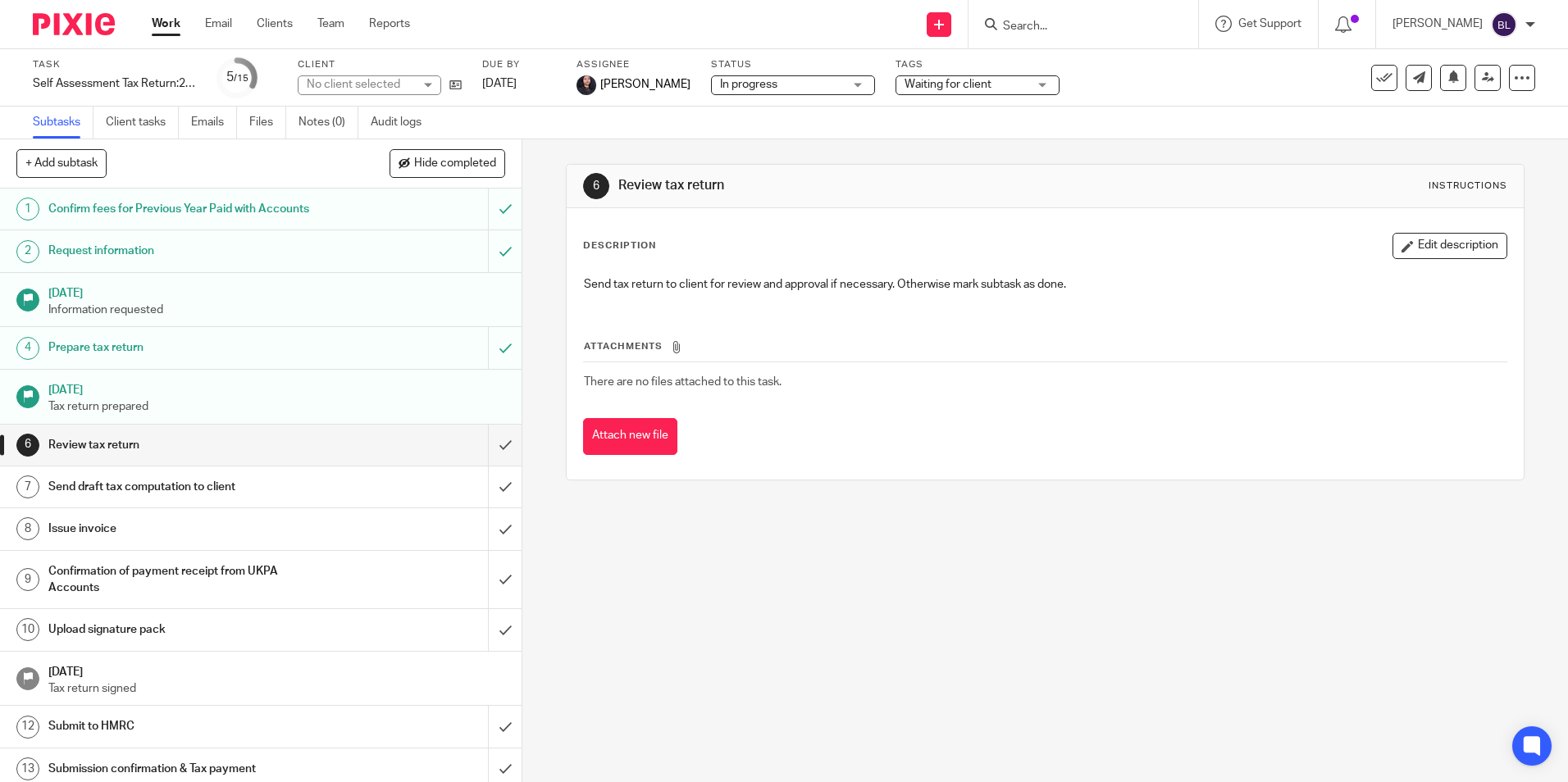
click at [979, 87] on span "Waiting for client" at bounding box center [947, 84] width 87 height 12
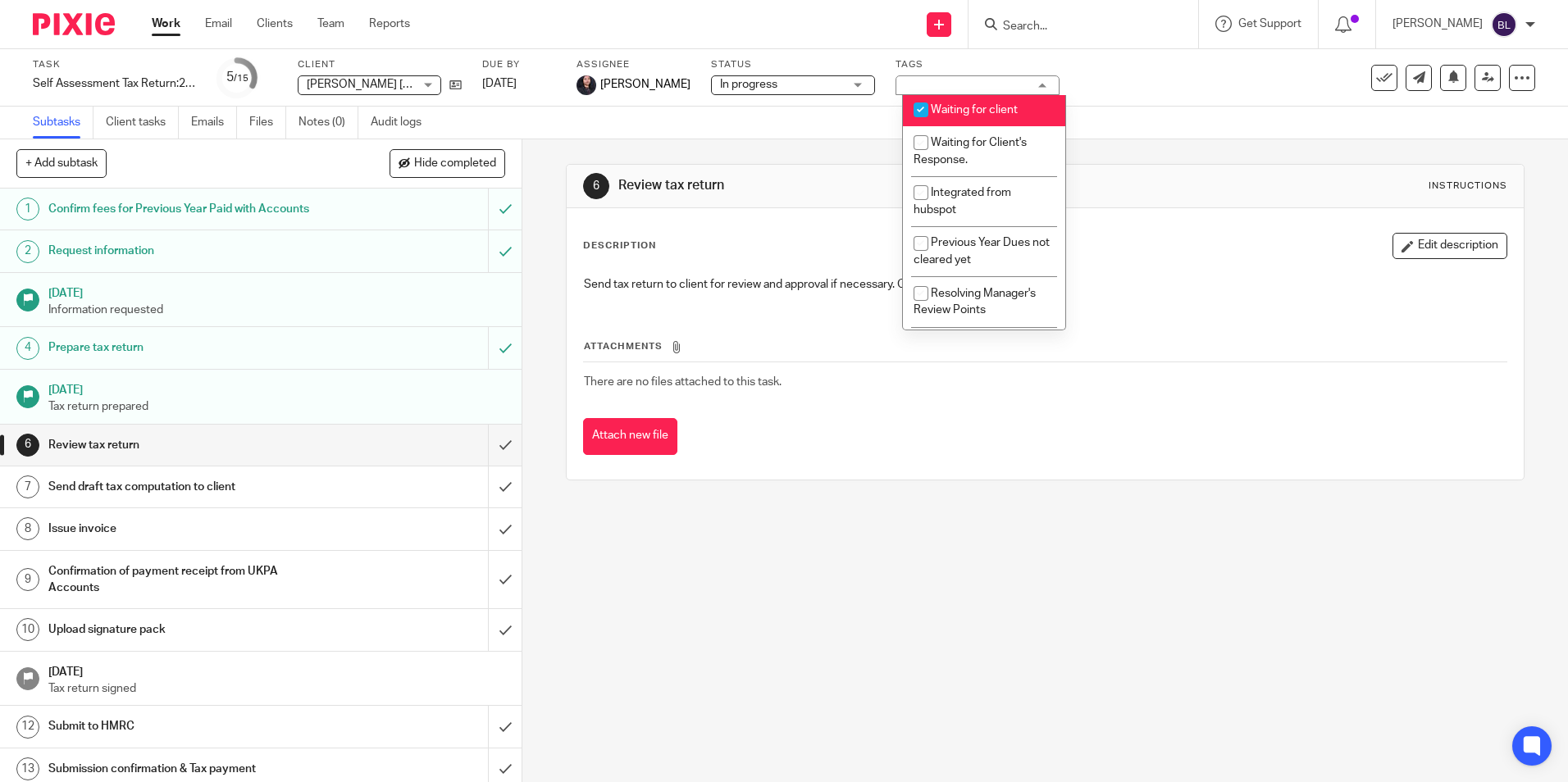
scroll to position [328, 0]
click at [940, 95] on span "Waiting for client" at bounding box center [974, 100] width 87 height 12
checkbox input "false"
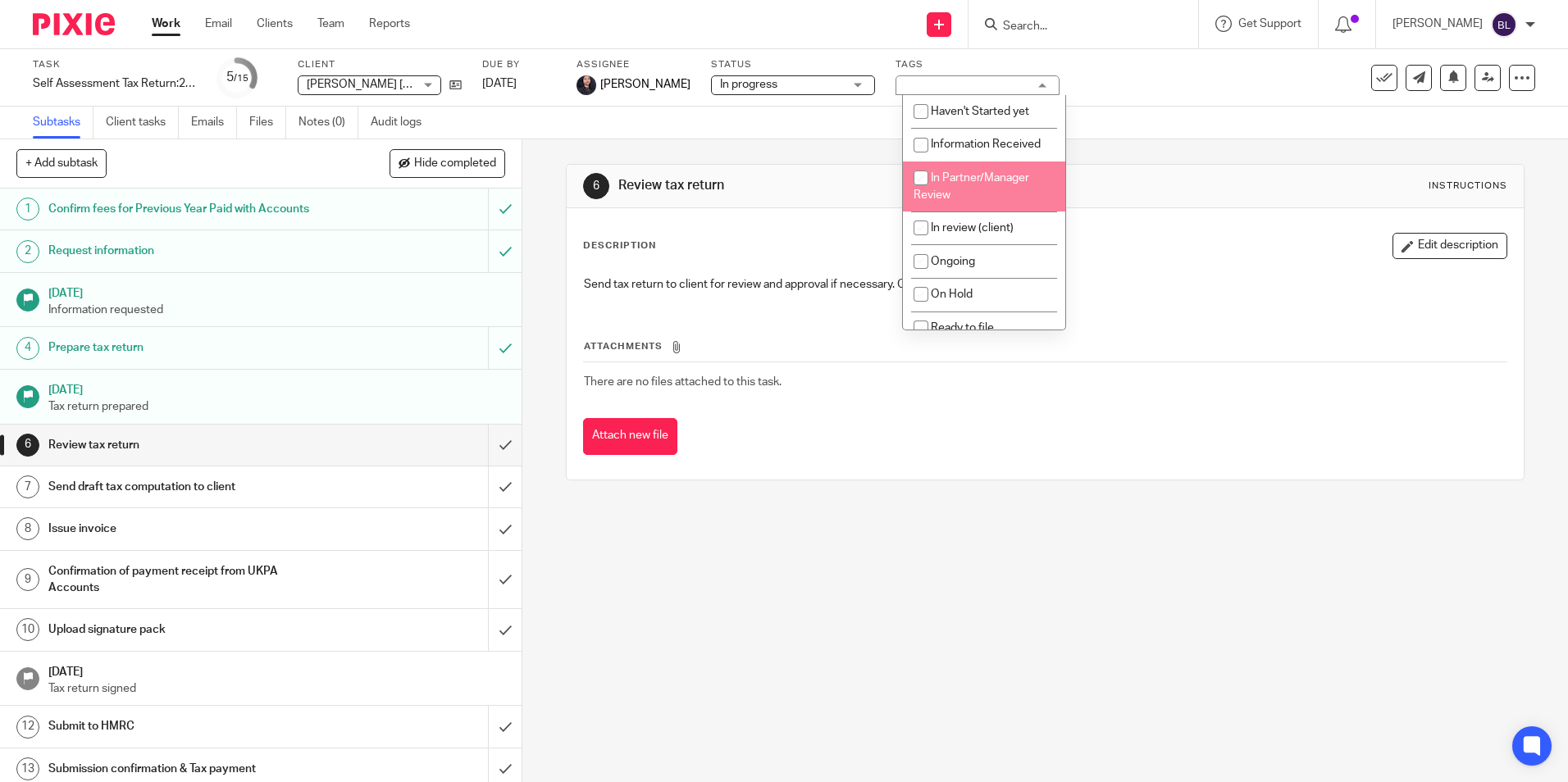
click at [966, 190] on li "In Partner/Manager Review" at bounding box center [984, 186] width 162 height 50
checkbox input "true"
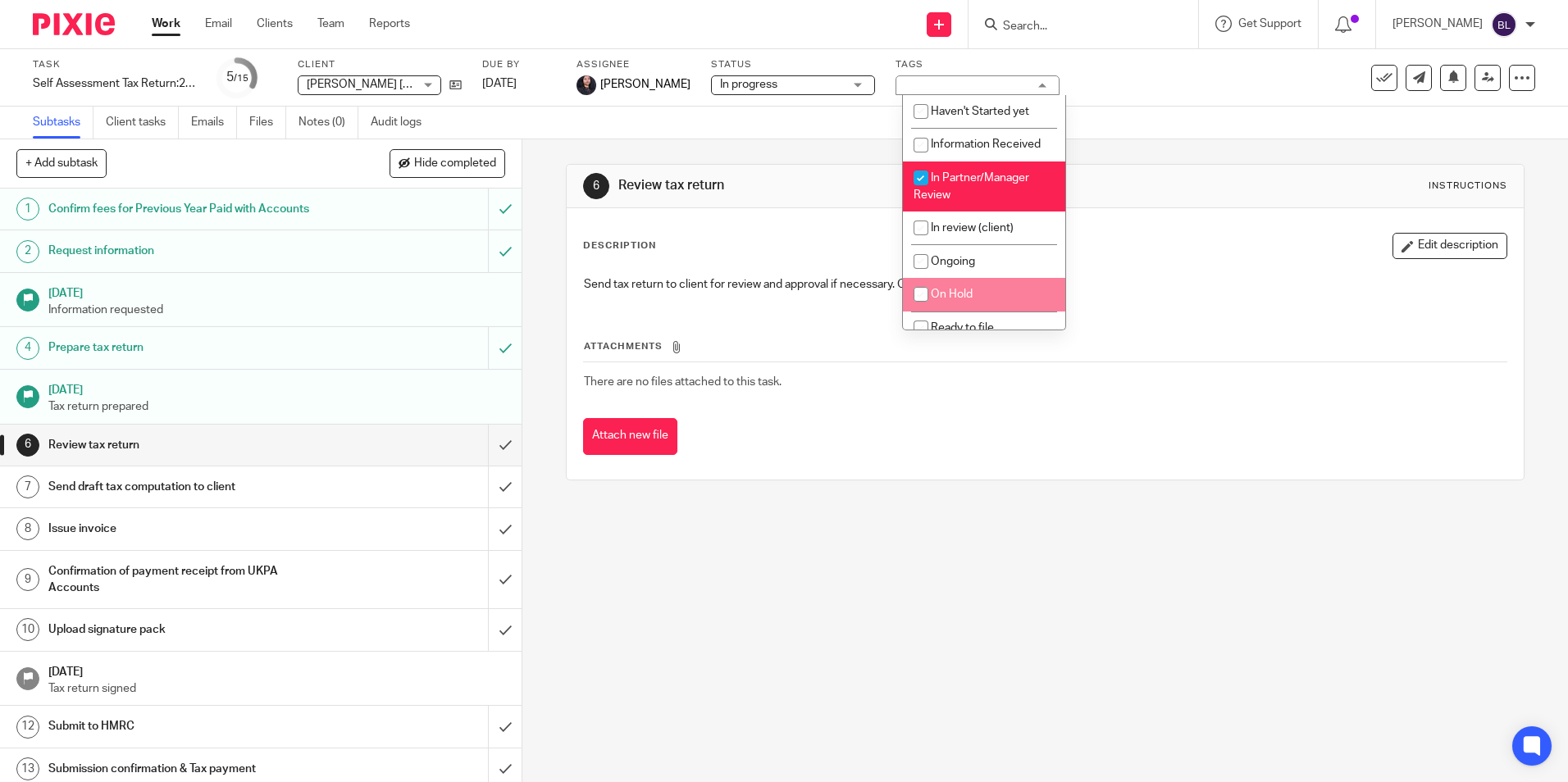
click at [1004, 577] on div "6 Review tax return Instructions Description Edit description Send tax return t…" at bounding box center [1045, 461] width 1046 height 643
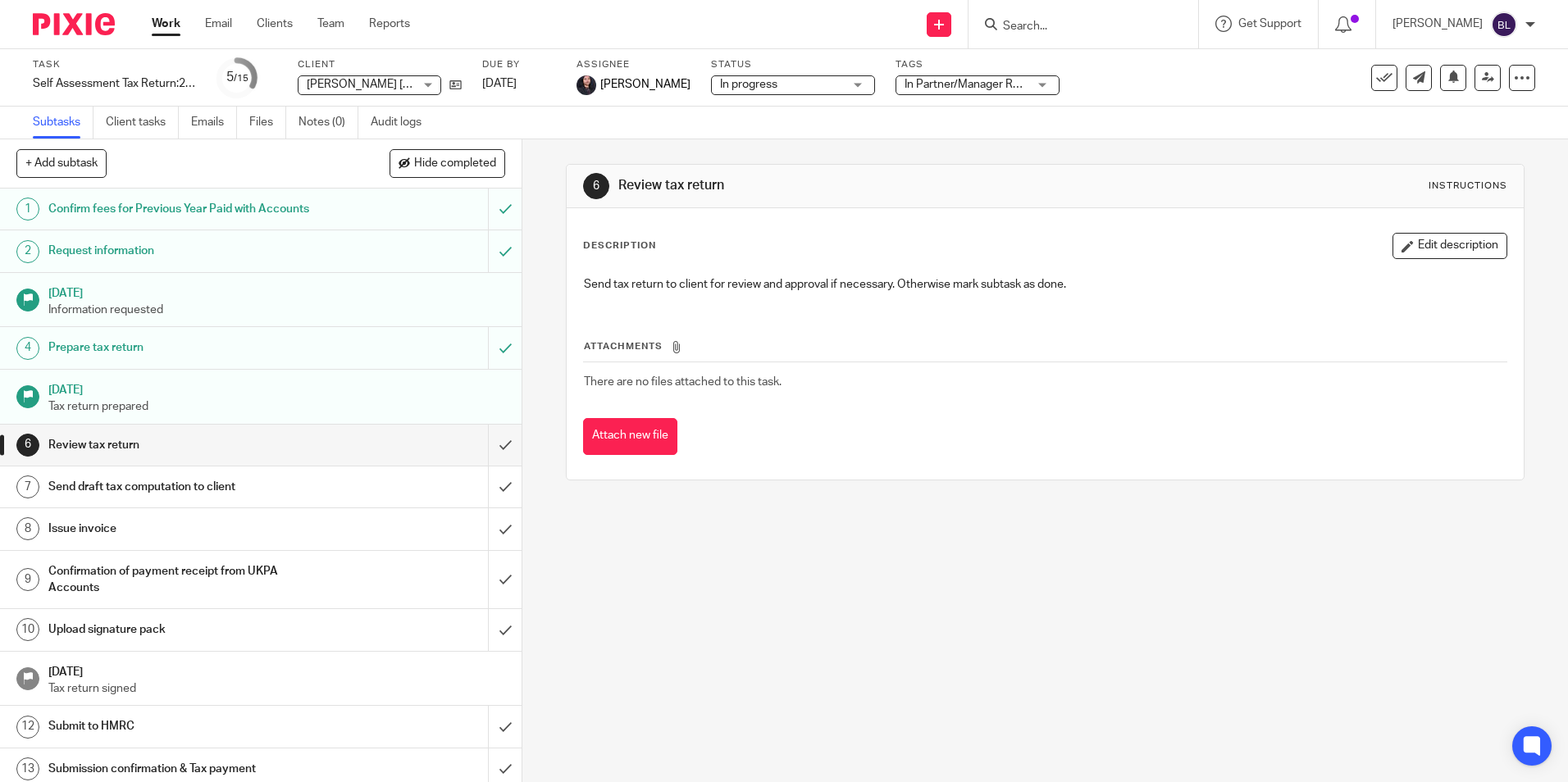
click at [74, 25] on img at bounding box center [74, 24] width 82 height 22
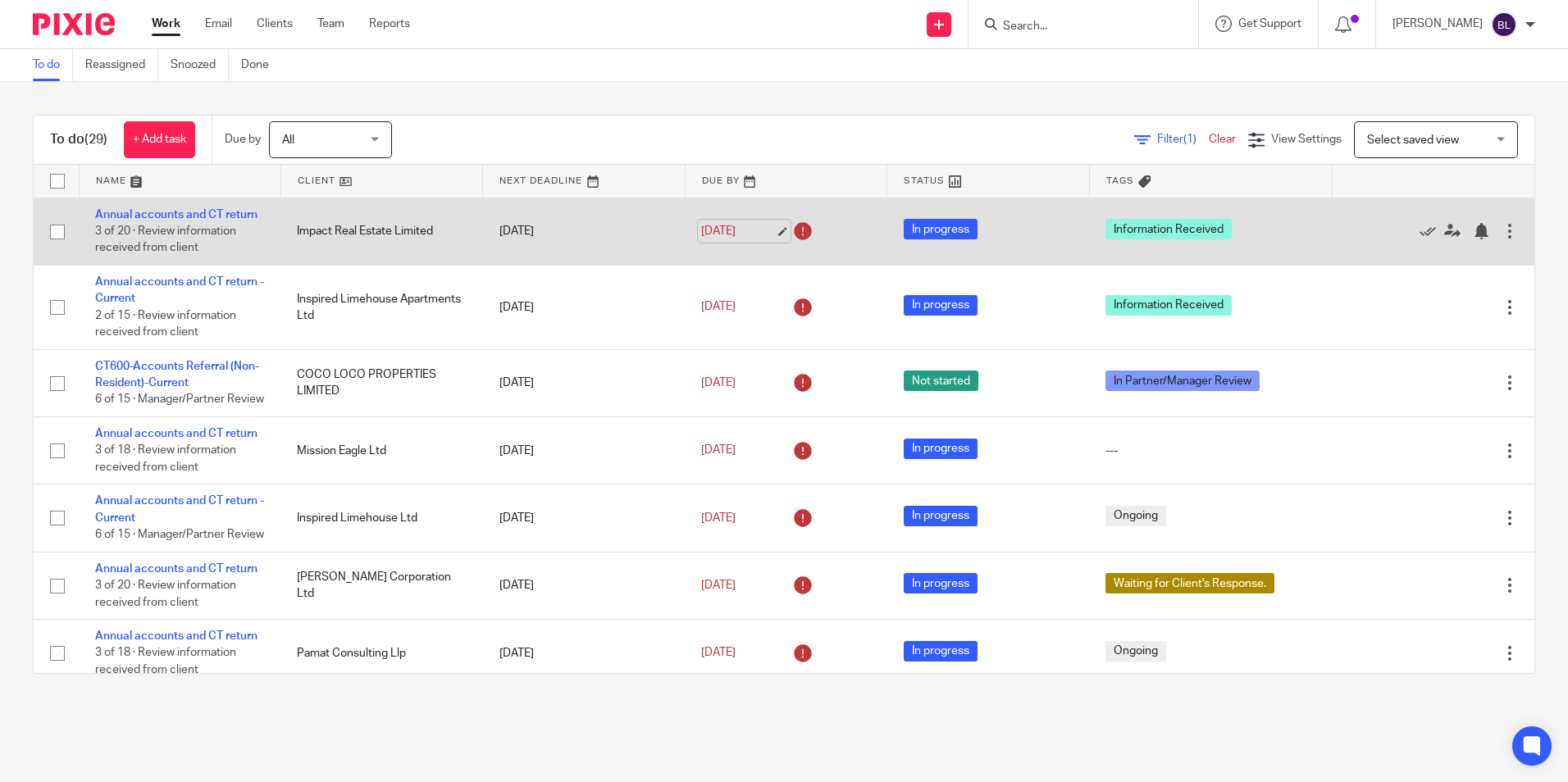
click at [768, 227] on link "[DATE]" at bounding box center [737, 231] width 74 height 17
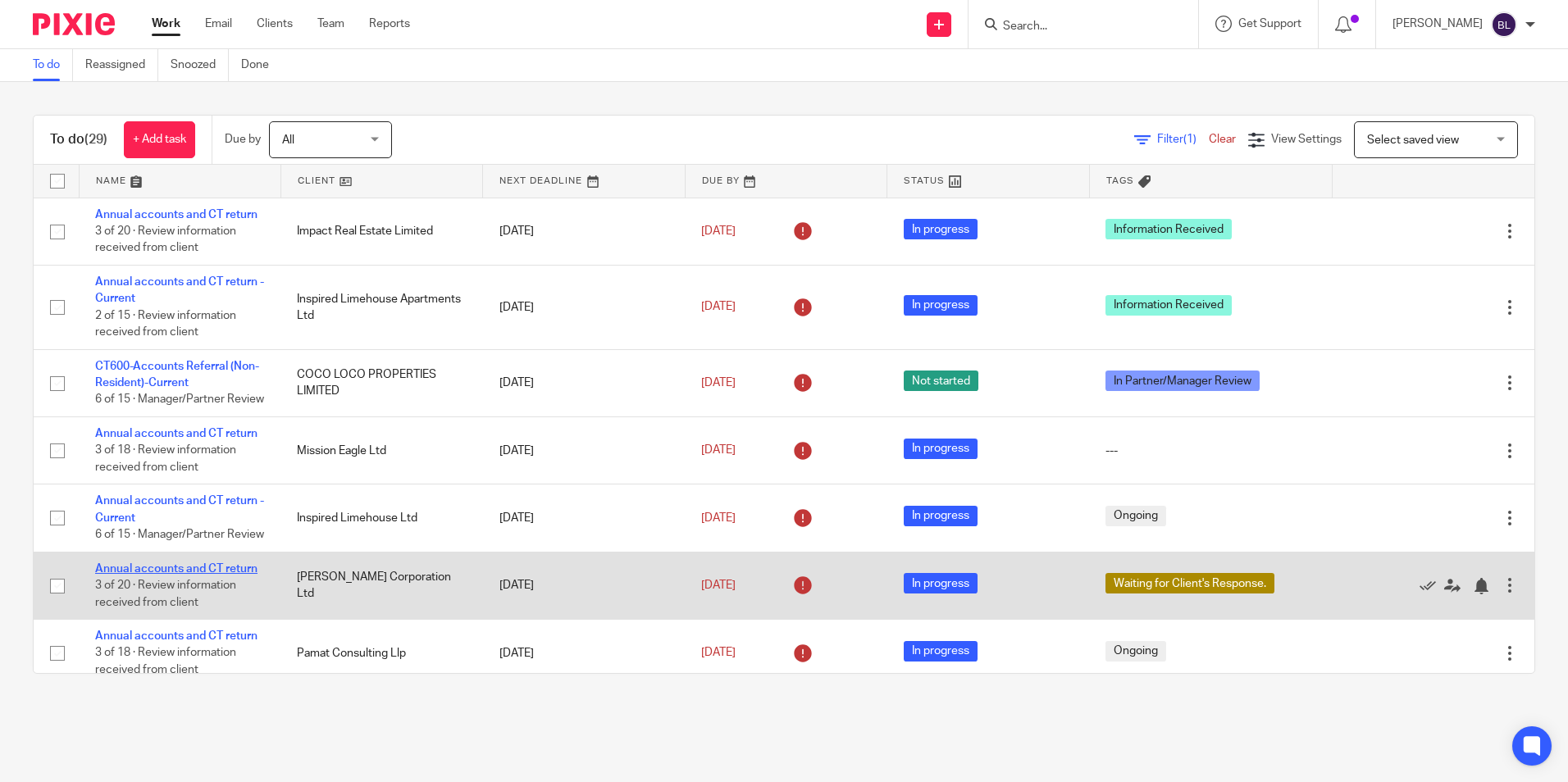
drag, startPoint x: 203, startPoint y: 610, endPoint x: 165, endPoint y: 603, distance: 38.6
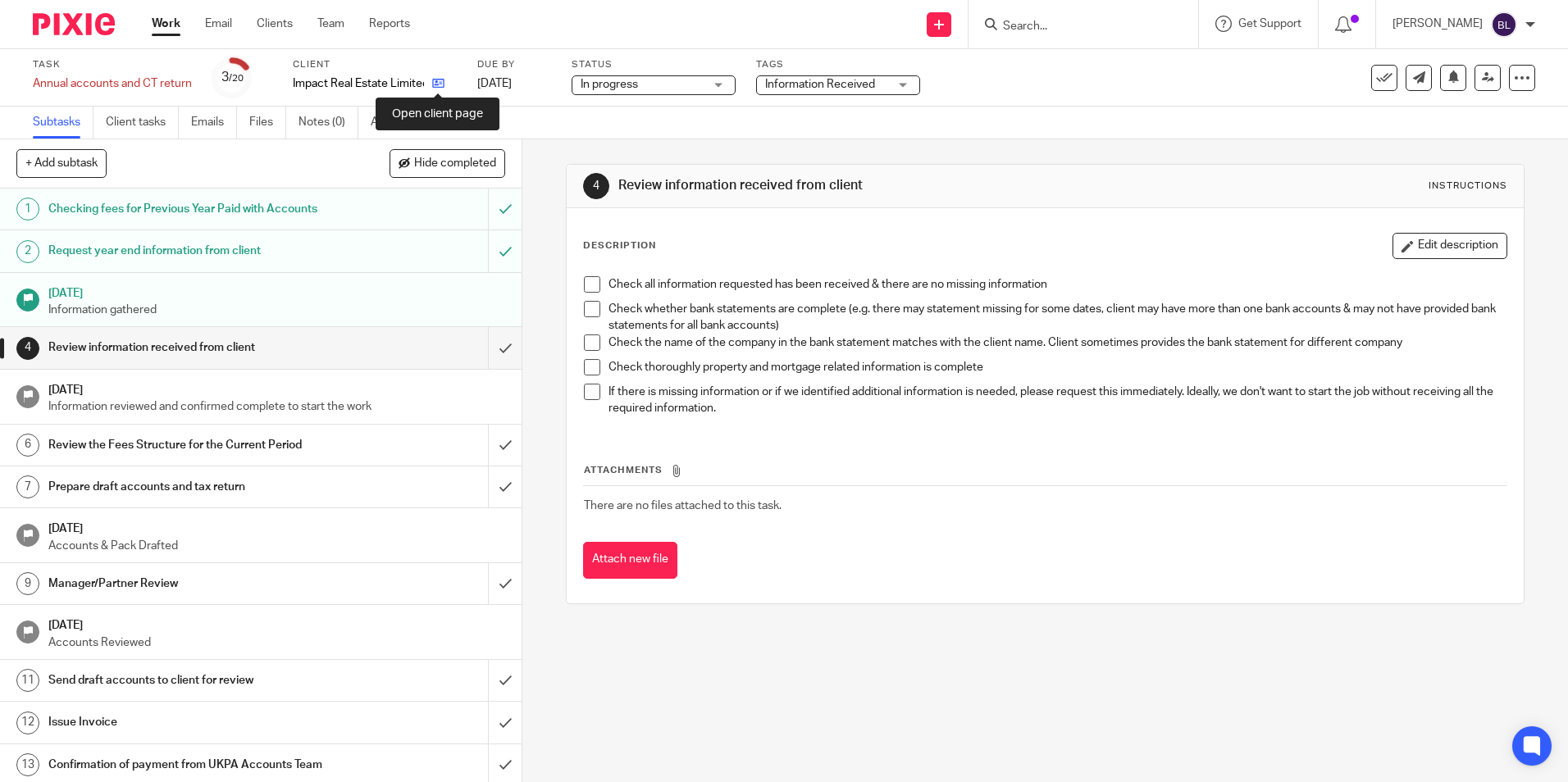
click at [436, 77] on icon at bounding box center [438, 83] width 12 height 12
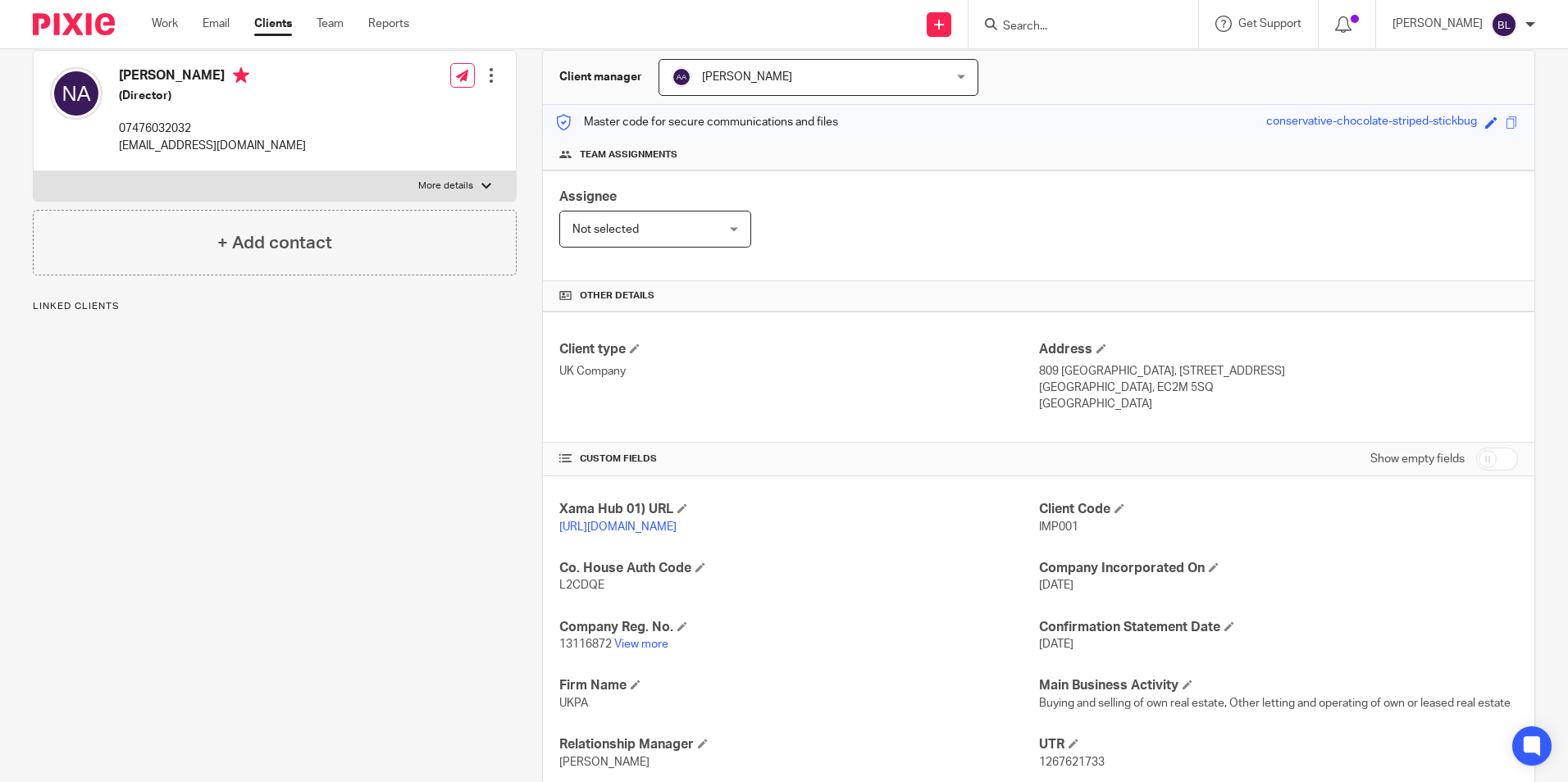
scroll to position [164, 0]
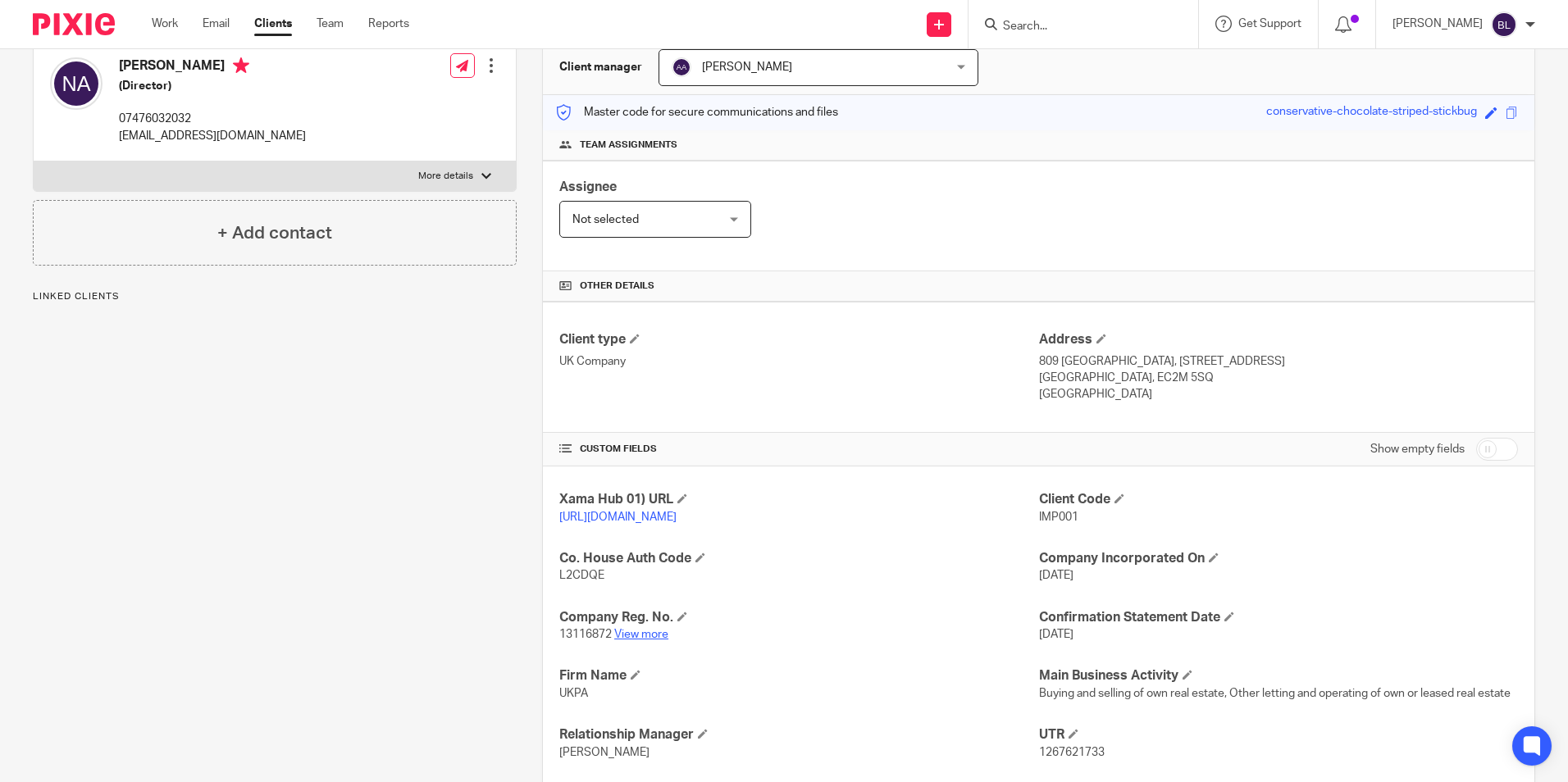
click at [643, 641] on link "View more" at bounding box center [641, 635] width 54 height 12
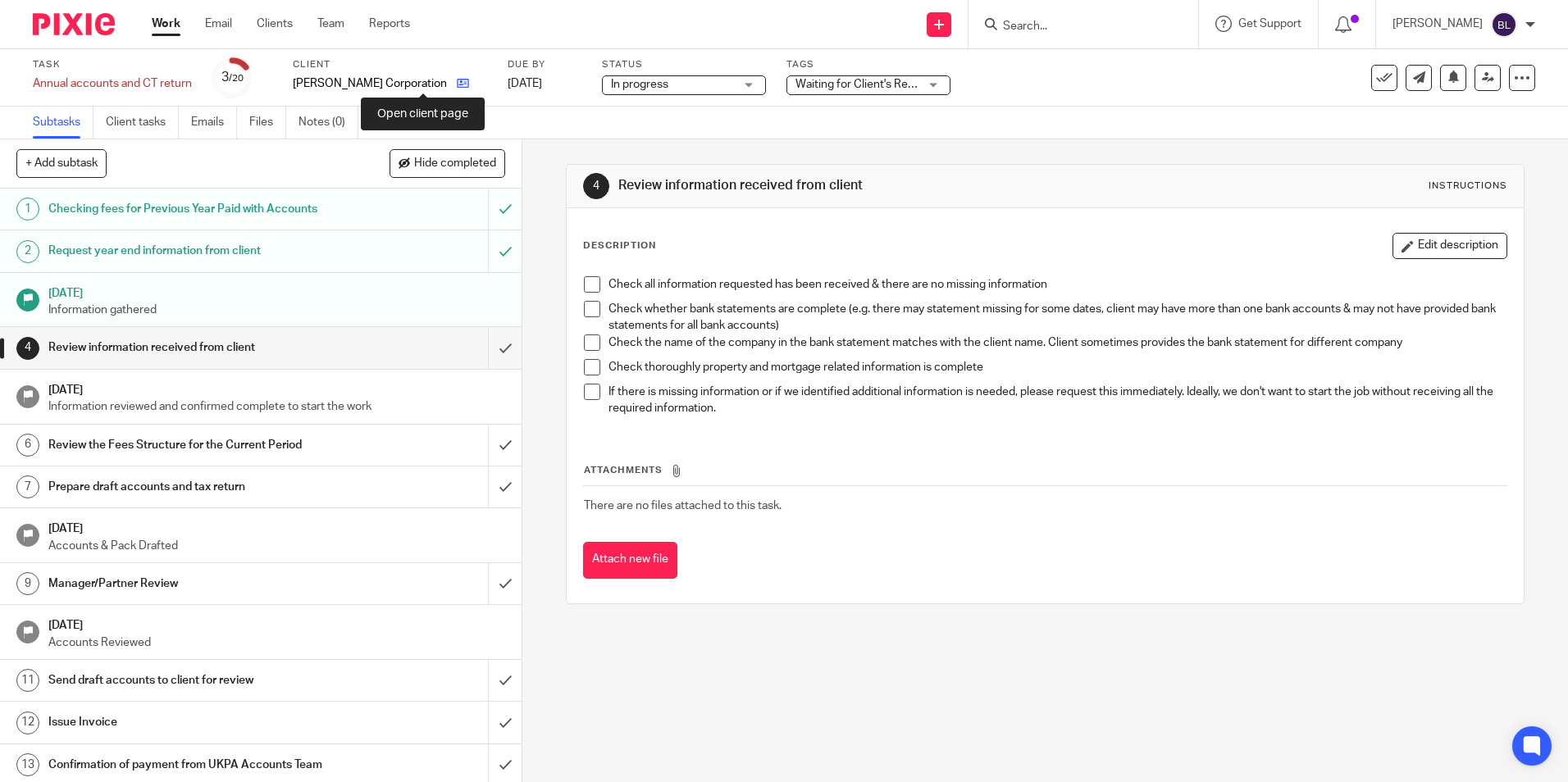
click at [457, 81] on icon at bounding box center [463, 83] width 12 height 12
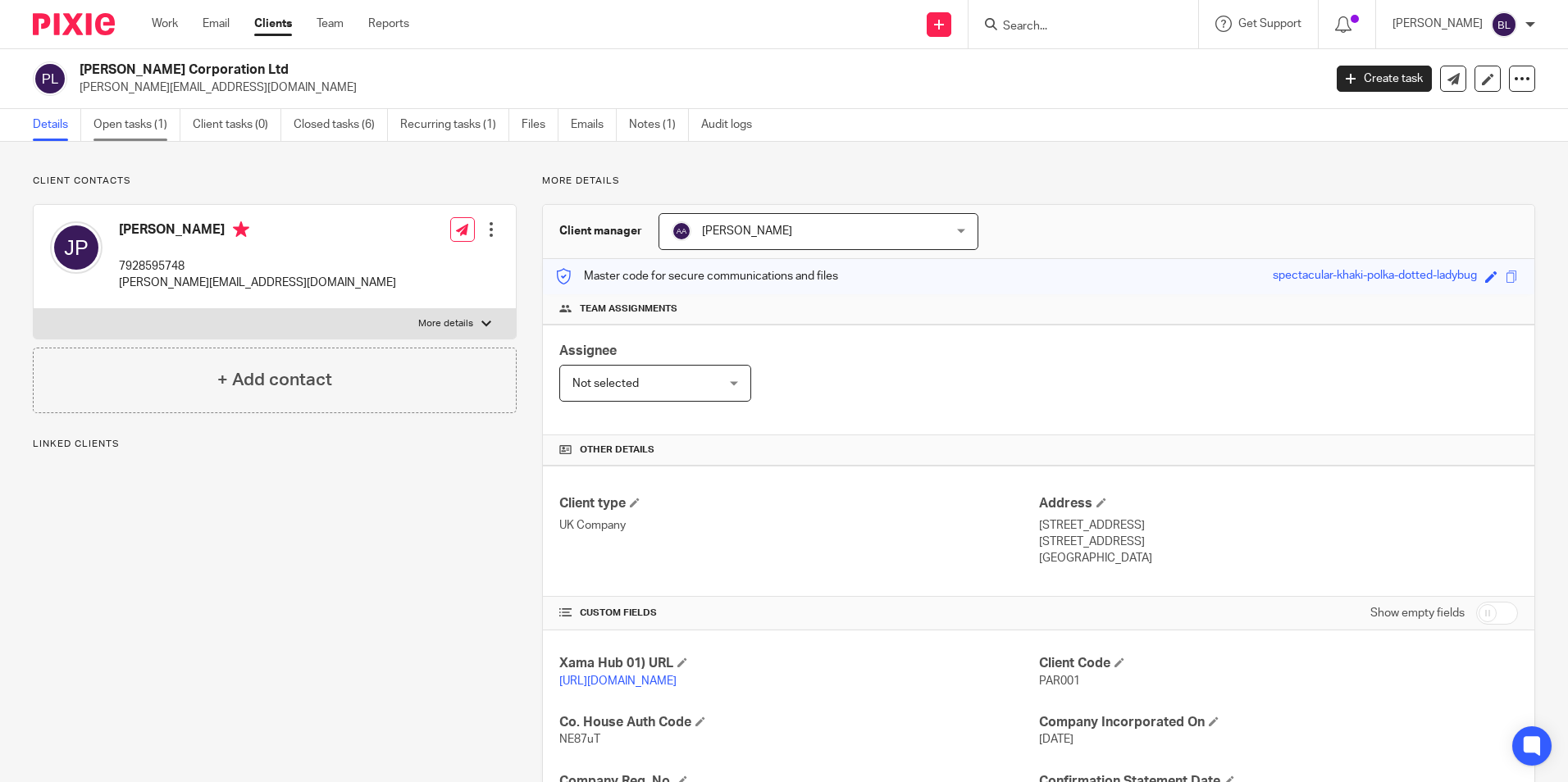
click at [148, 116] on link "Open tasks (1)" at bounding box center [136, 125] width 87 height 32
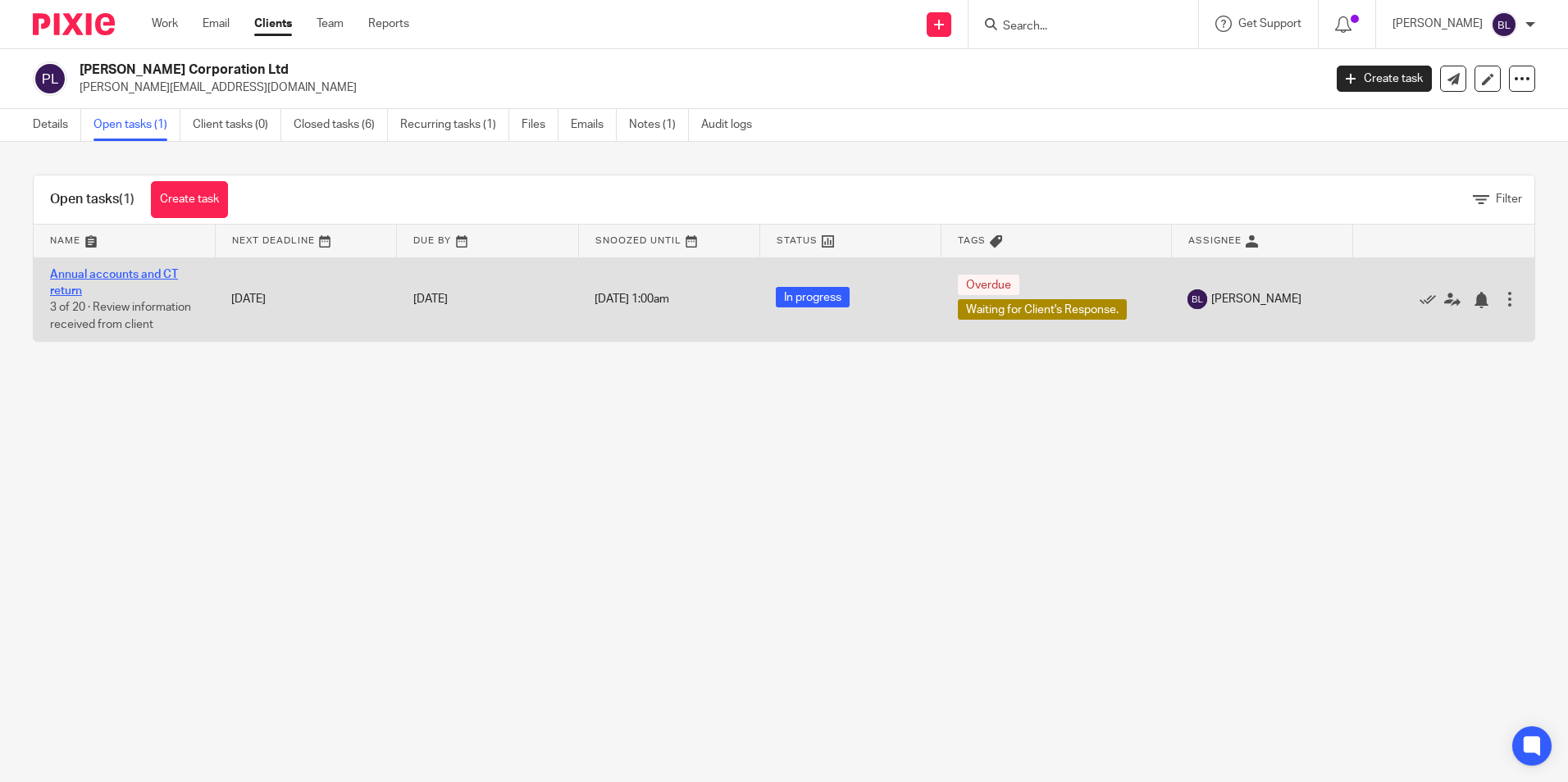
click at [111, 269] on link "Annual accounts and CT return" at bounding box center [114, 283] width 128 height 28
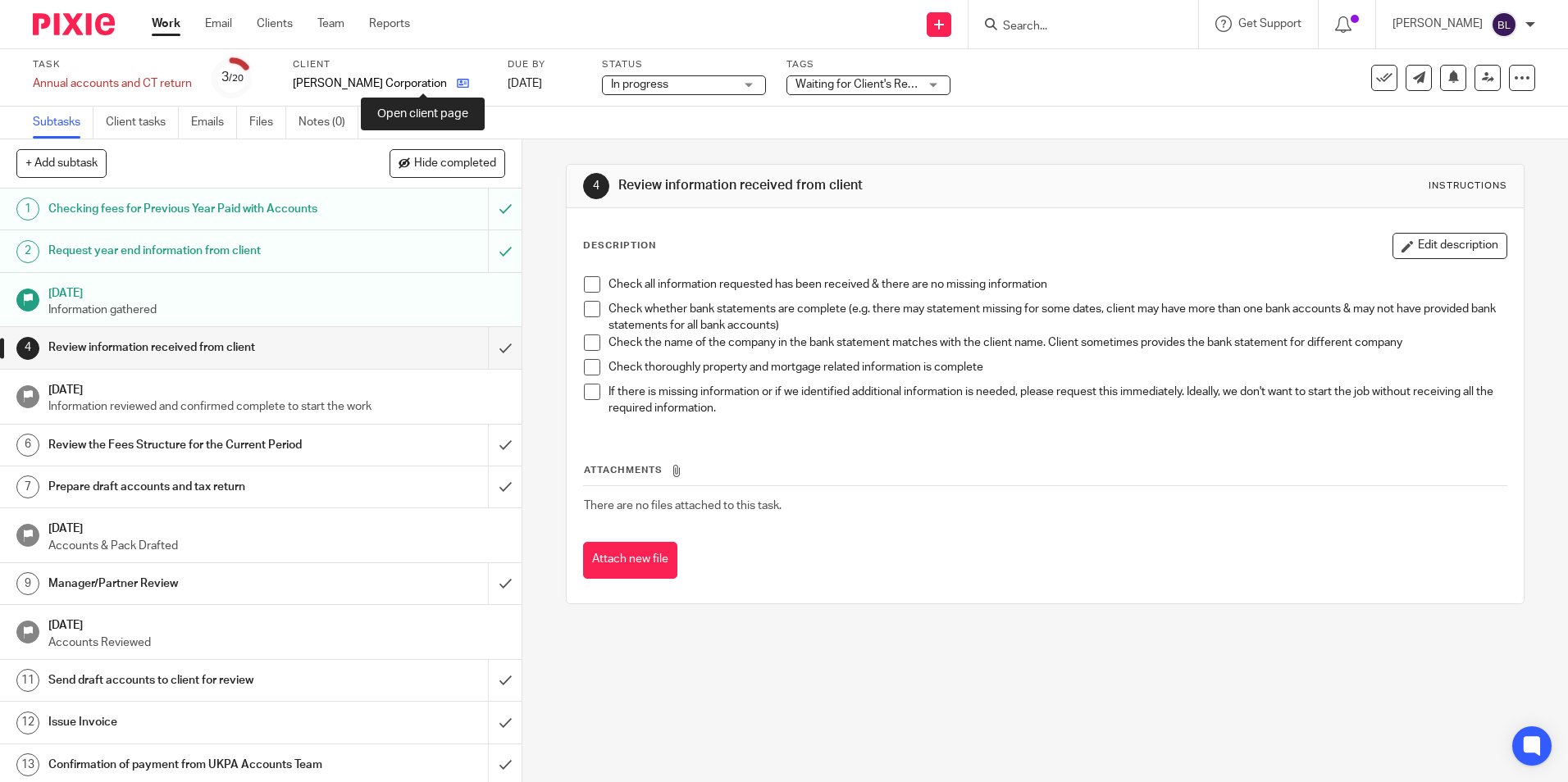
click at [457, 83] on icon at bounding box center [463, 83] width 12 height 12
